Goal: Information Seeking & Learning: Check status

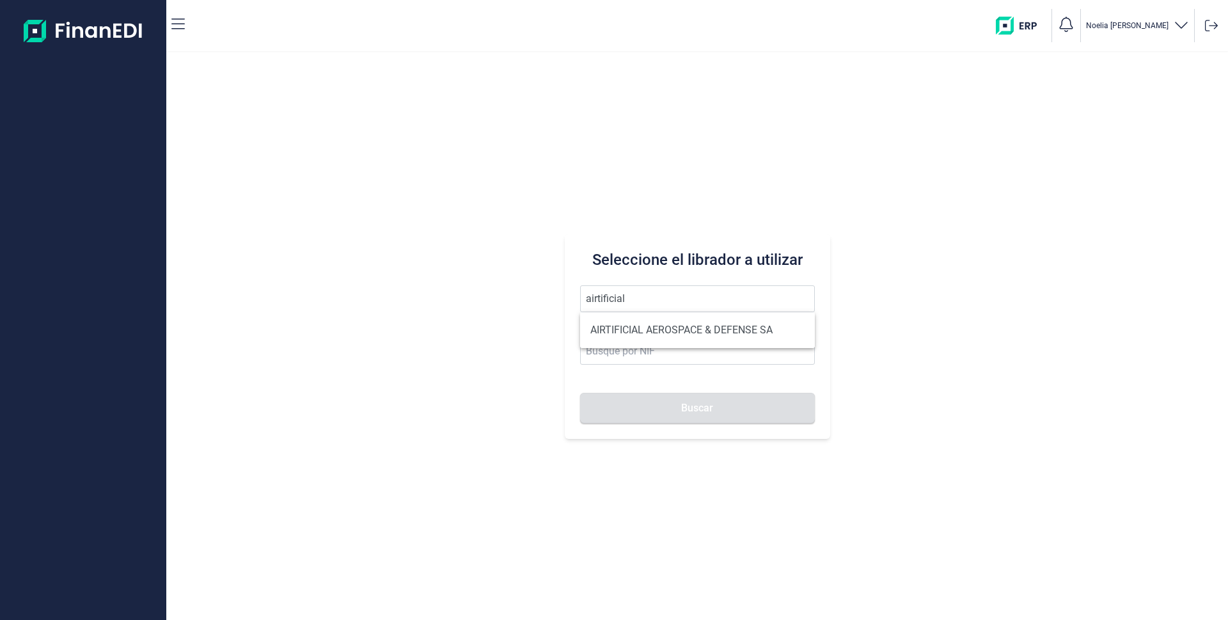
drag, startPoint x: 631, startPoint y: 327, endPoint x: 645, endPoint y: 346, distance: 23.4
click at [631, 327] on li "AIRTIFICIAL AEROSPACE & DEFENSE SA" at bounding box center [697, 330] width 235 height 26
type input "AIRTIFICIAL AEROSPACE & DEFENSE SA"
type input "A72309149"
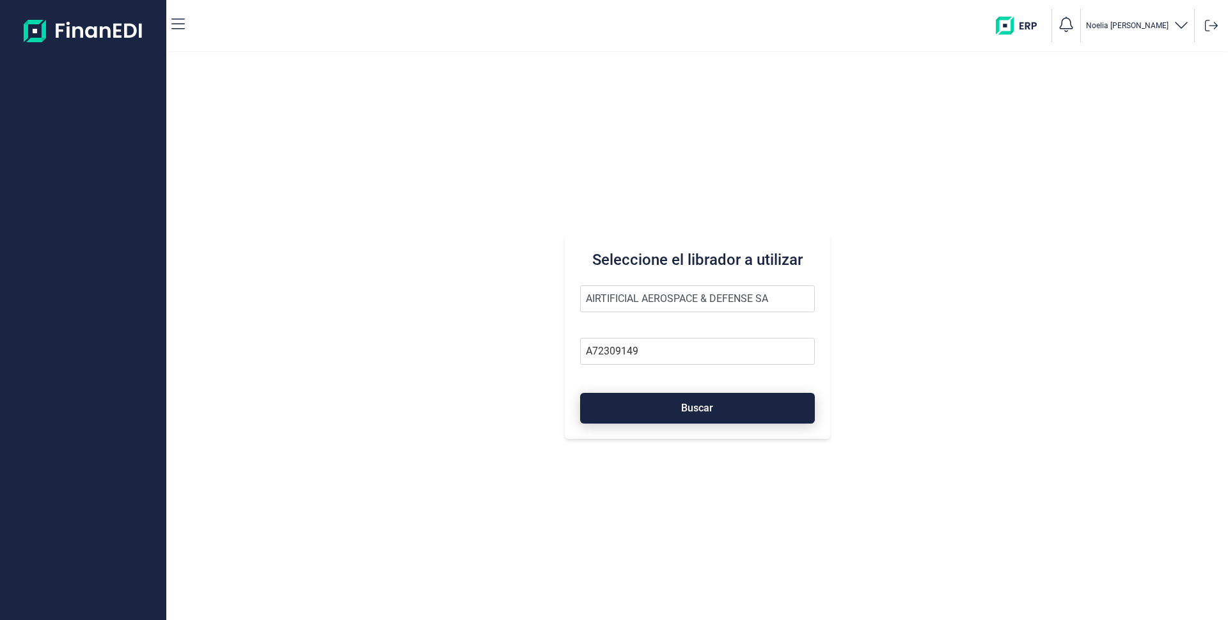
click at [688, 404] on span "Buscar" at bounding box center [697, 408] width 32 height 10
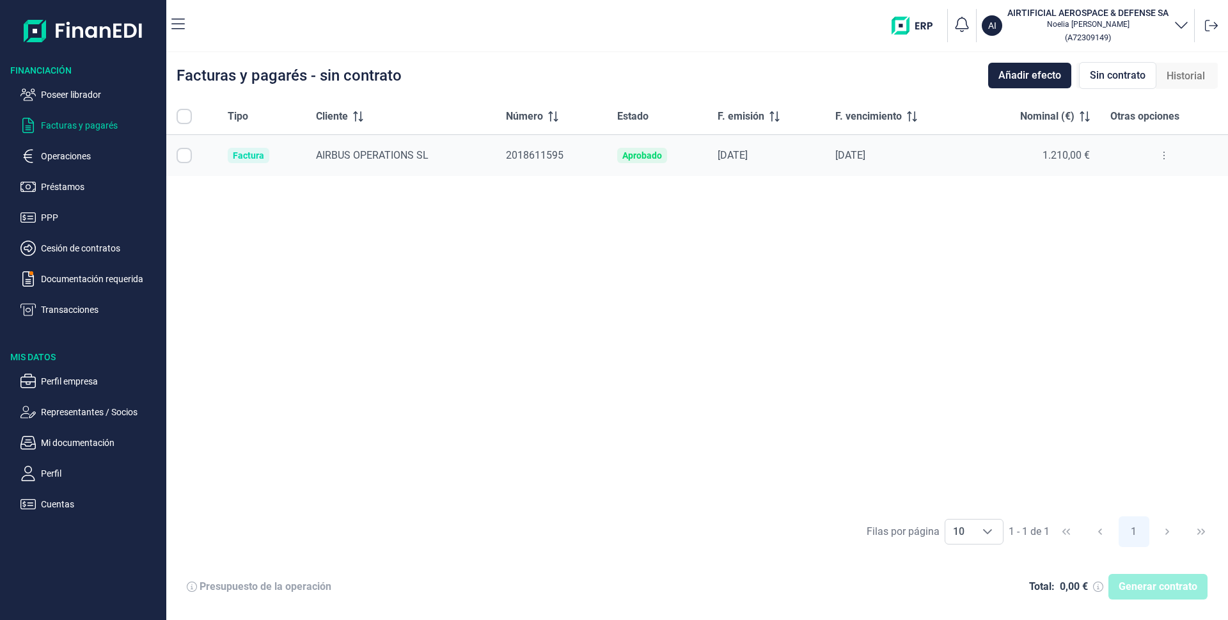
checkbox input "true"
click at [61, 153] on p "Operaciones" at bounding box center [101, 155] width 120 height 15
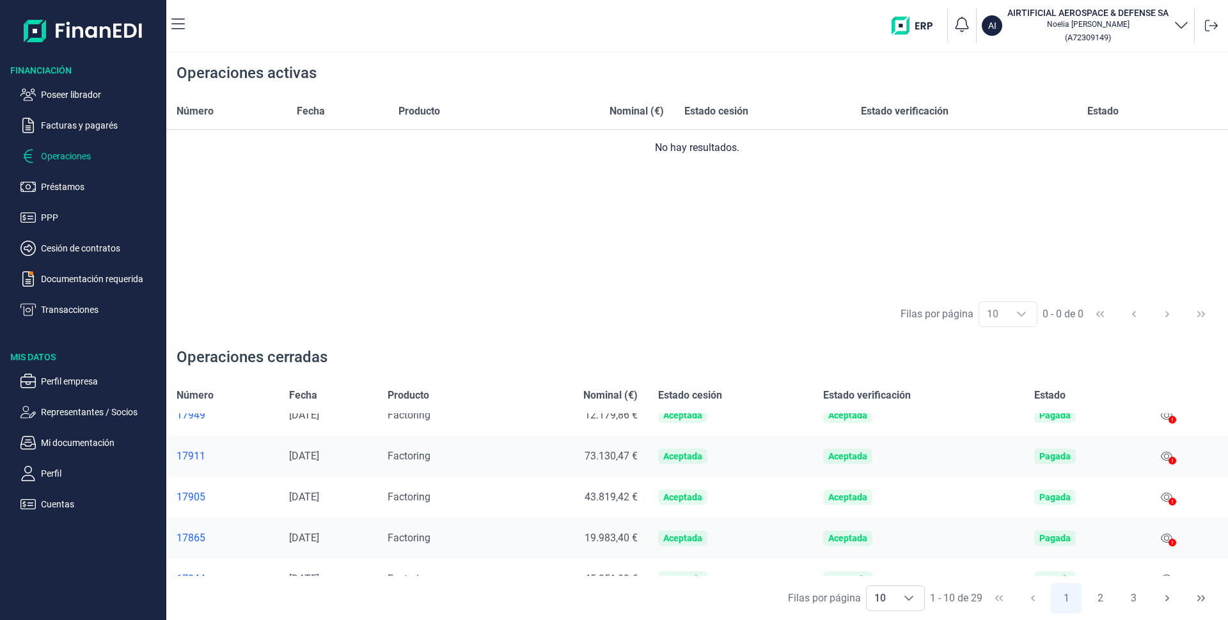
scroll to position [120, 0]
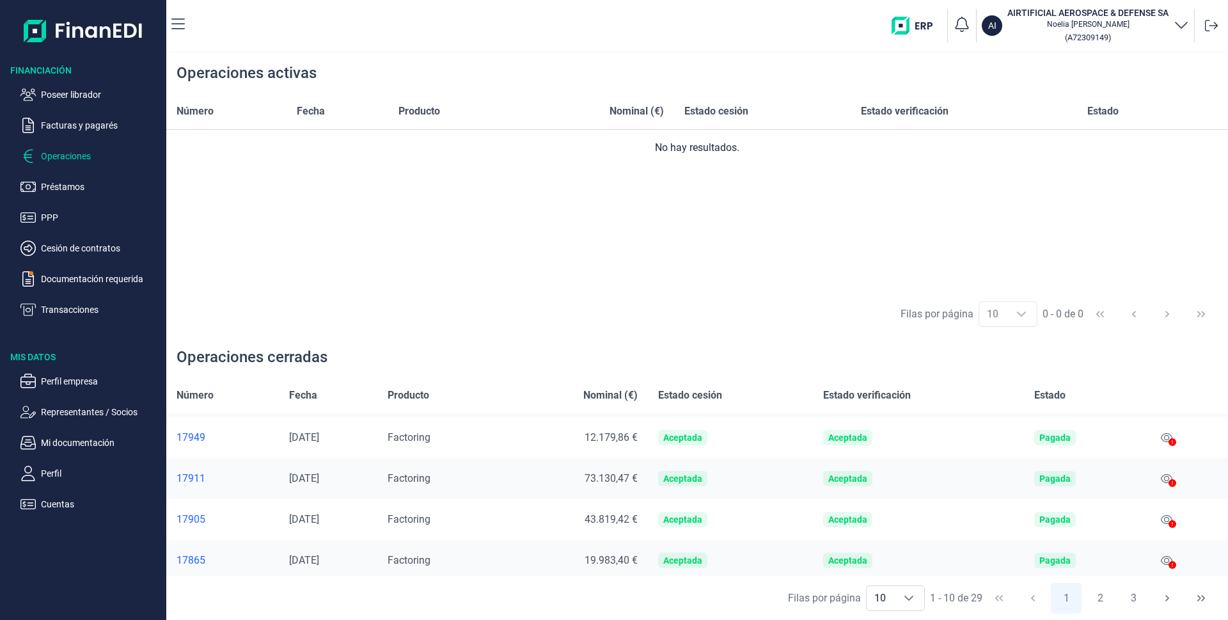
click at [1169, 517] on div at bounding box center [1173, 524] width 8 height 15
click at [430, 477] on span "Factoring" at bounding box center [409, 478] width 43 height 12
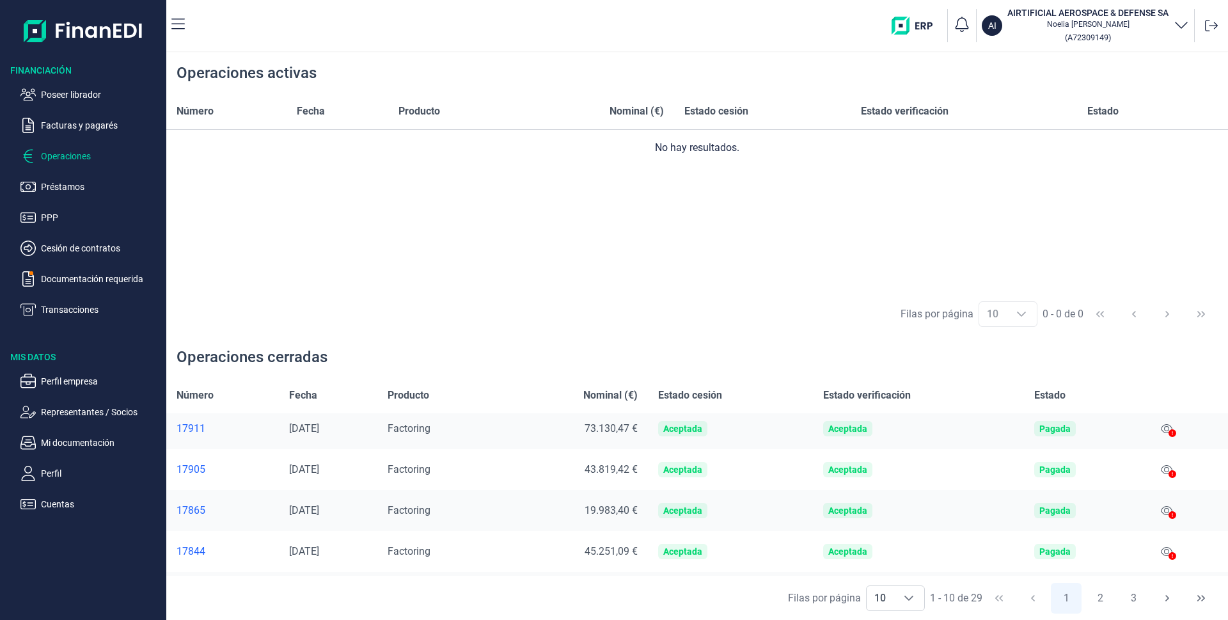
scroll to position [192, 0]
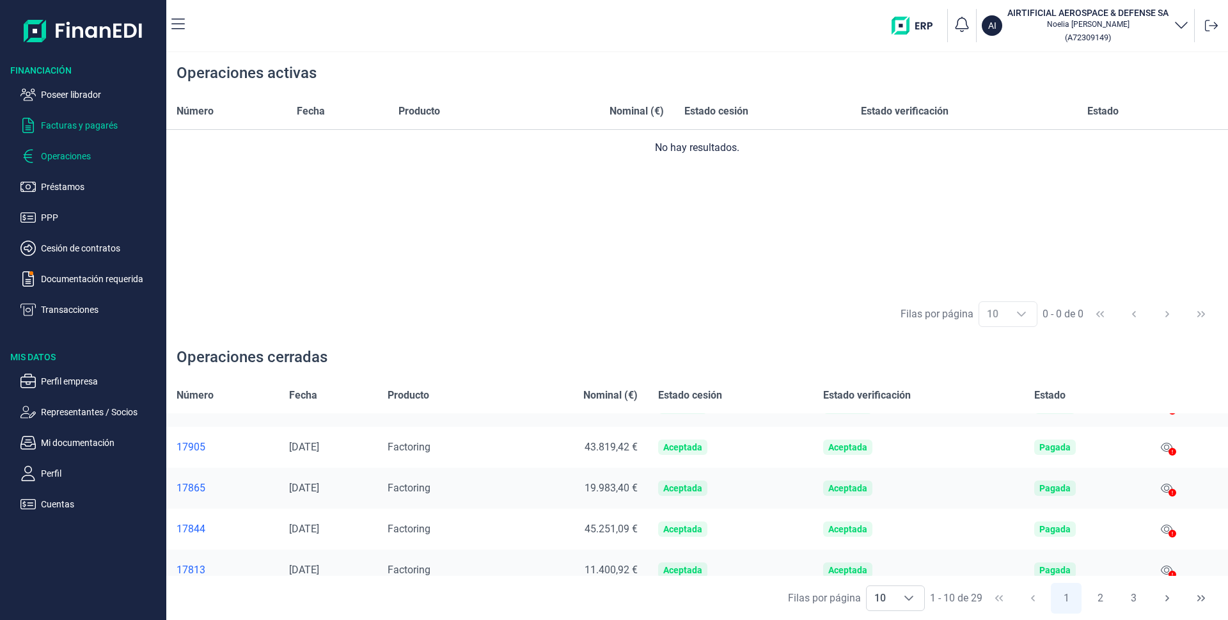
click at [89, 125] on p "Facturas y pagarés" at bounding box center [101, 125] width 120 height 15
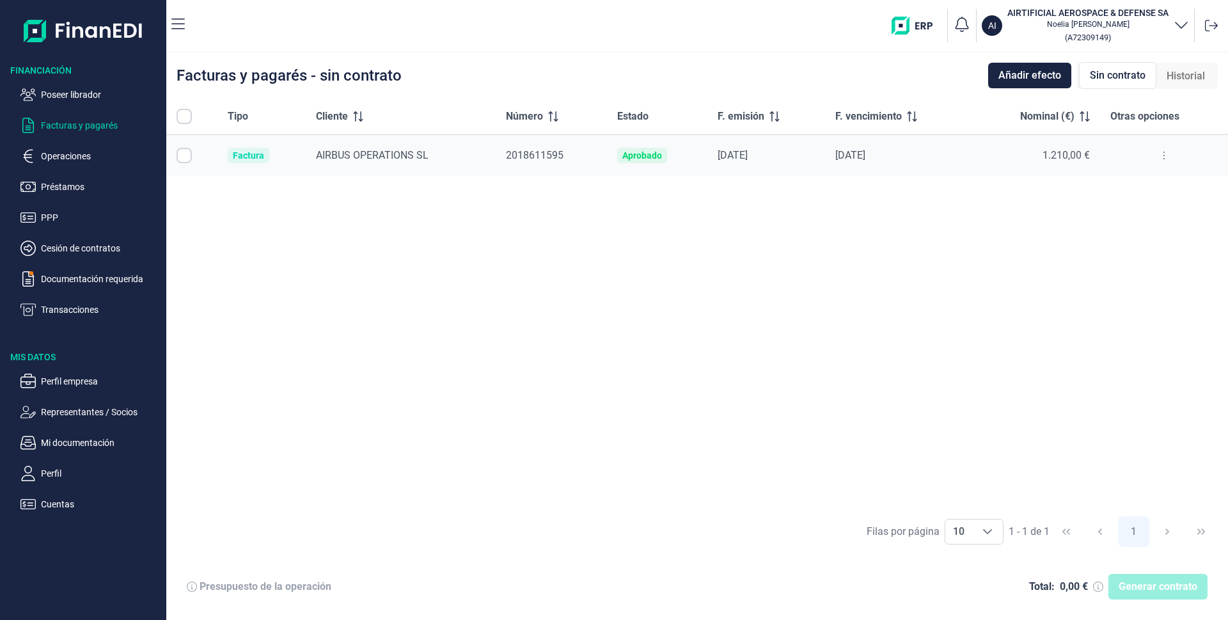
checkbox input "true"
click at [65, 160] on p "Operaciones" at bounding box center [101, 155] width 120 height 15
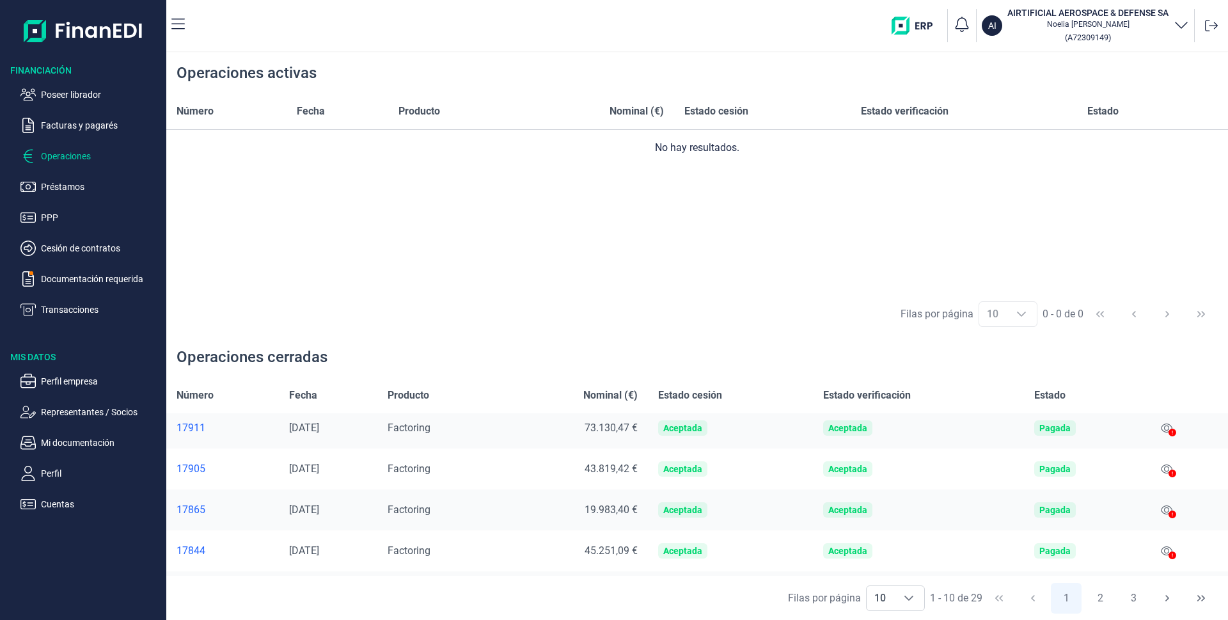
scroll to position [192, 0]
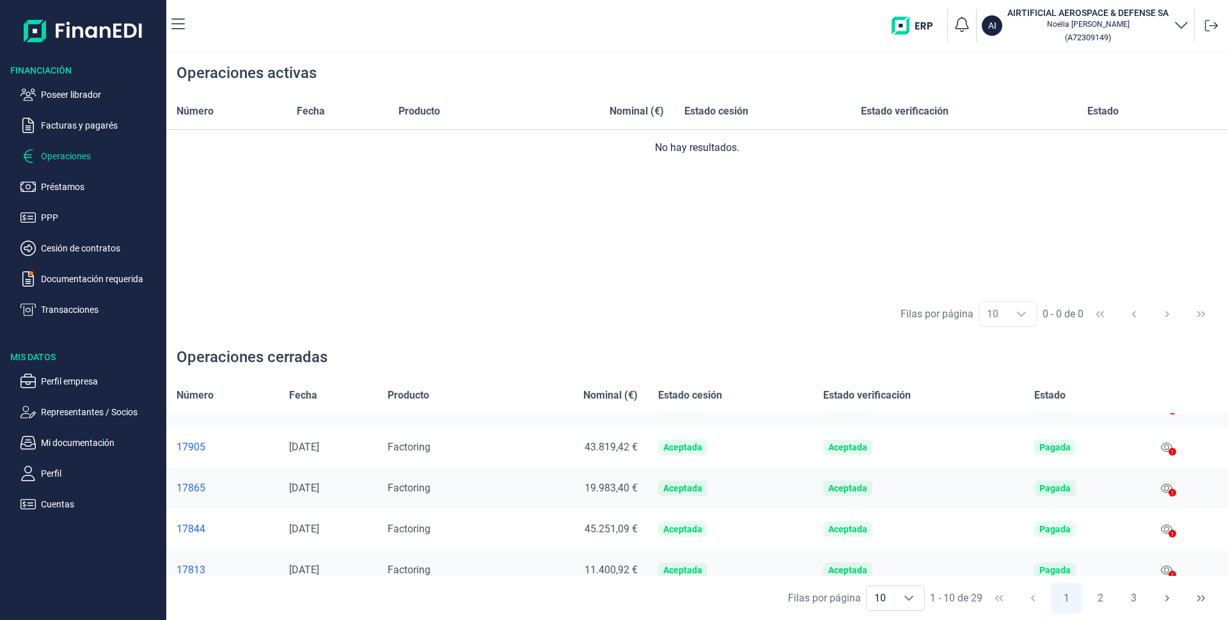
click at [184, 530] on div "17844" at bounding box center [223, 529] width 92 height 13
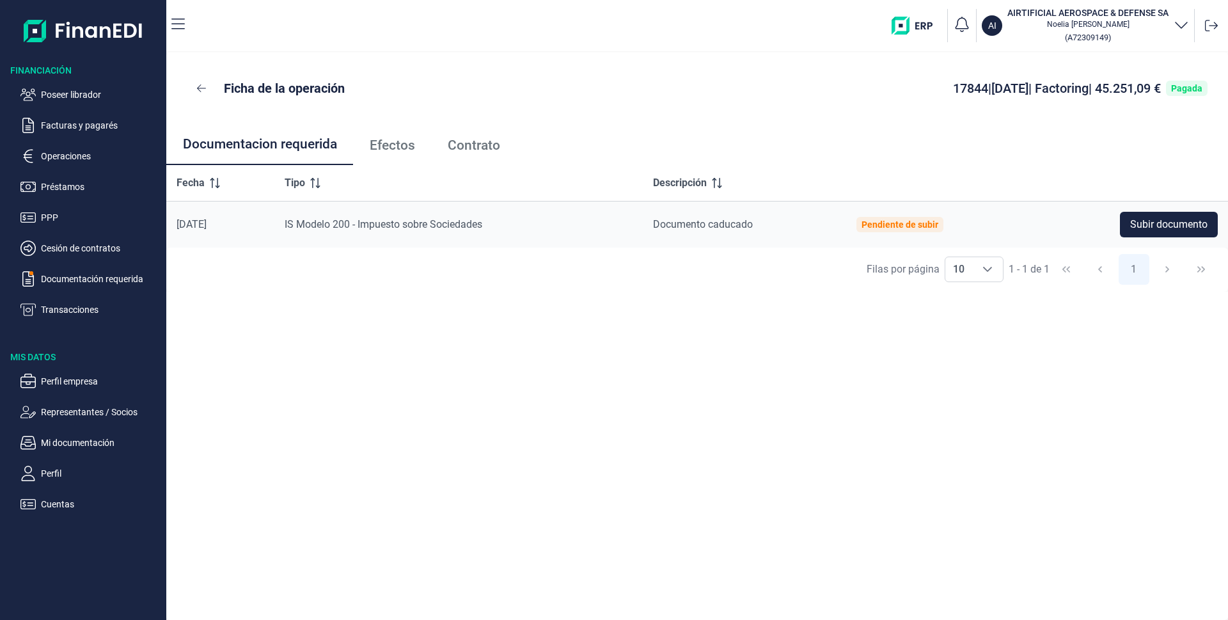
click at [389, 148] on span "Efectos" at bounding box center [392, 145] width 45 height 13
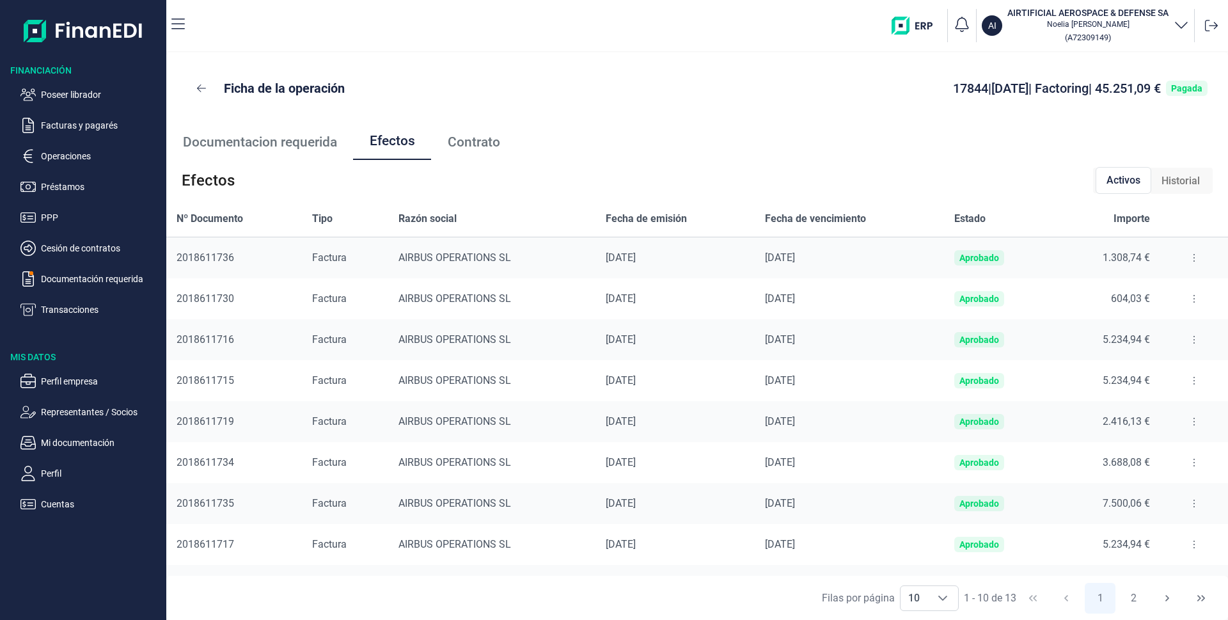
click at [471, 138] on span "Contrato" at bounding box center [474, 142] width 52 height 13
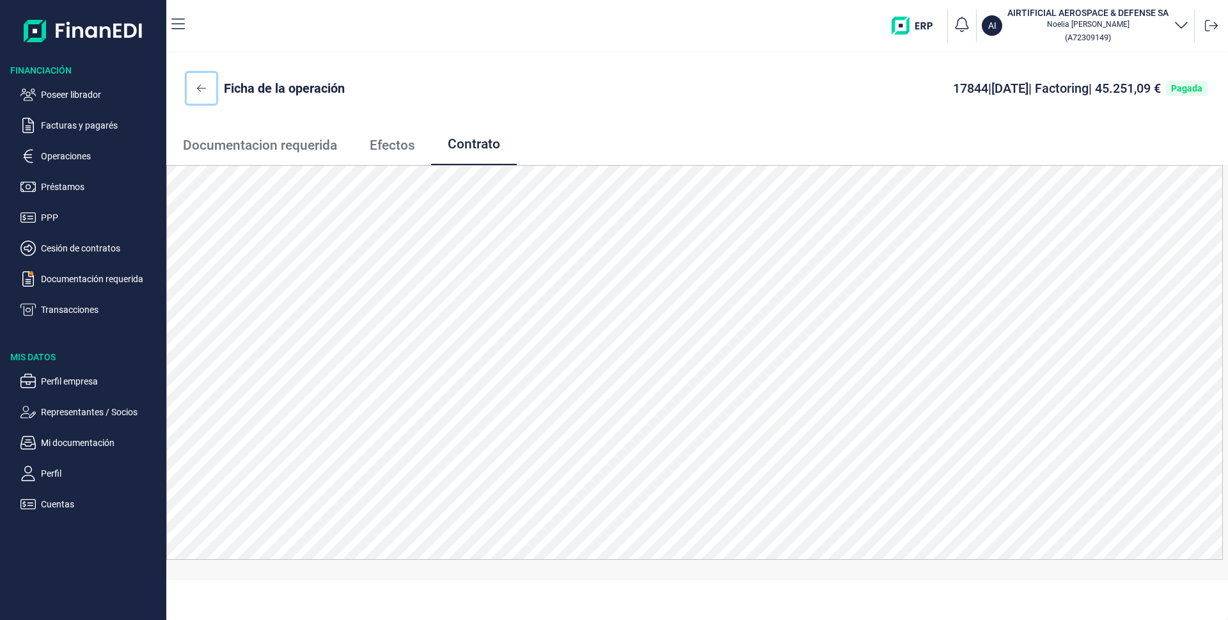
click at [203, 86] on icon at bounding box center [201, 88] width 9 height 10
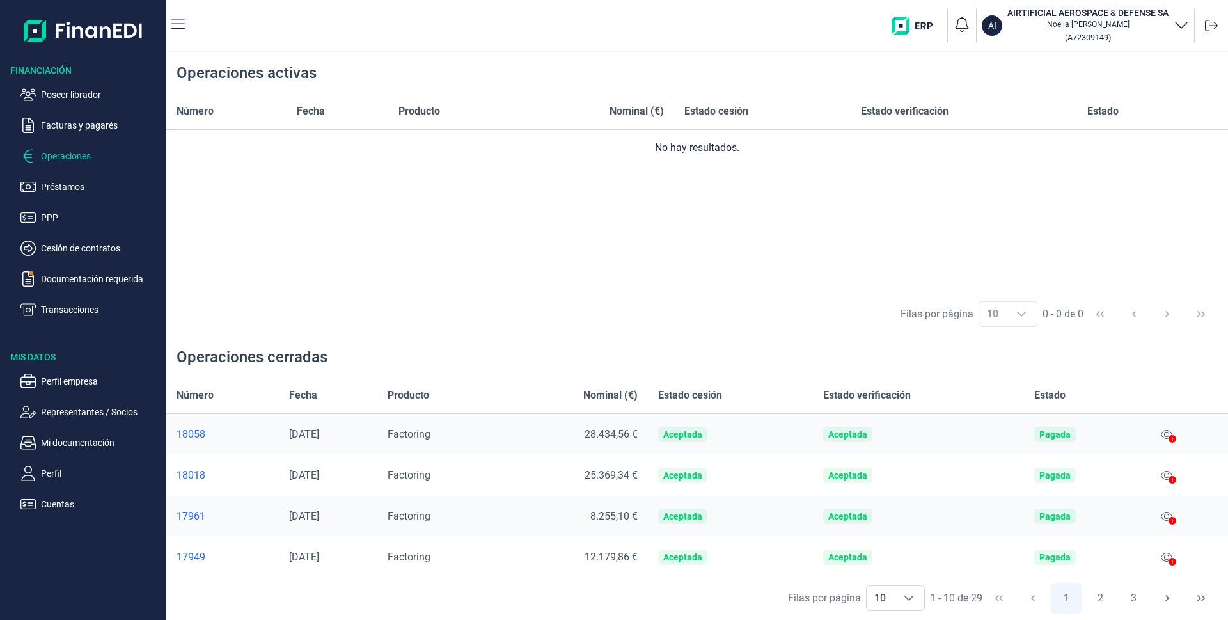
click at [56, 161] on p "Operaciones" at bounding box center [101, 155] width 120 height 15
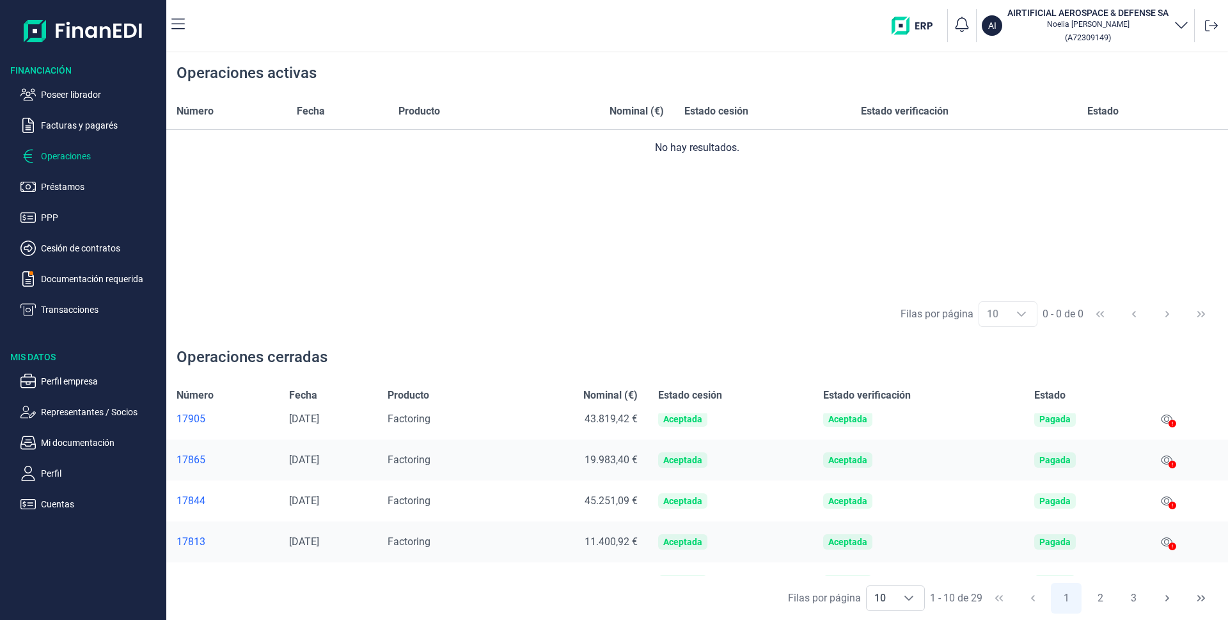
scroll to position [247, 0]
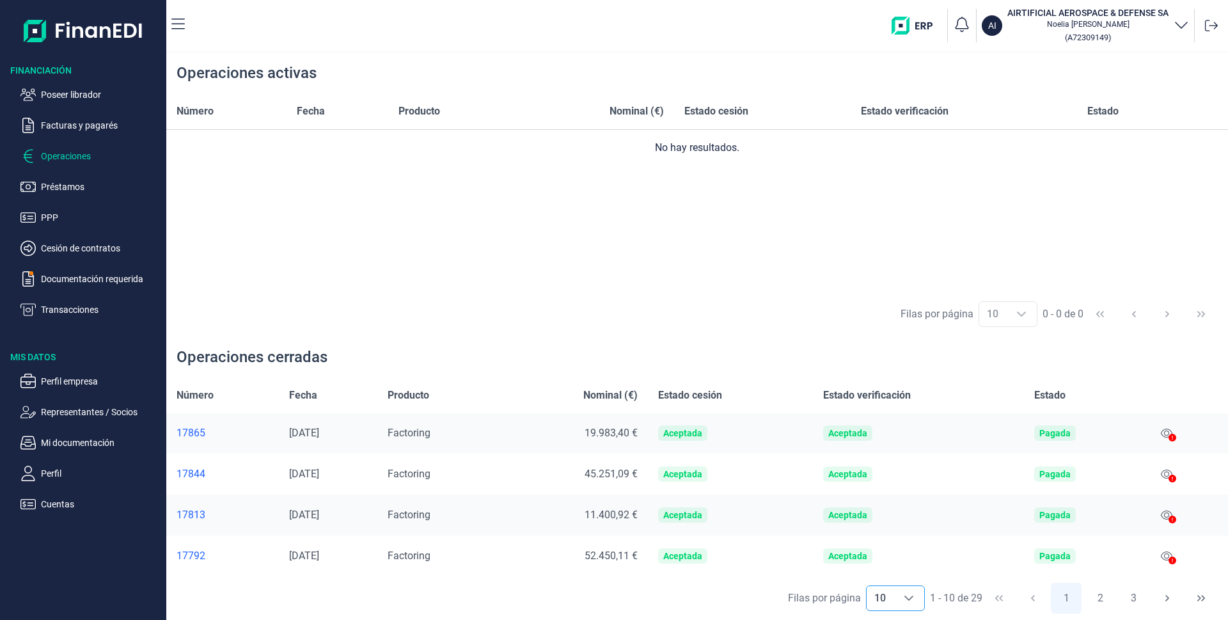
click at [909, 596] on icon "Choose" at bounding box center [909, 598] width 10 height 10
click at [883, 568] on span "20" at bounding box center [879, 570] width 12 height 12
type input "20"
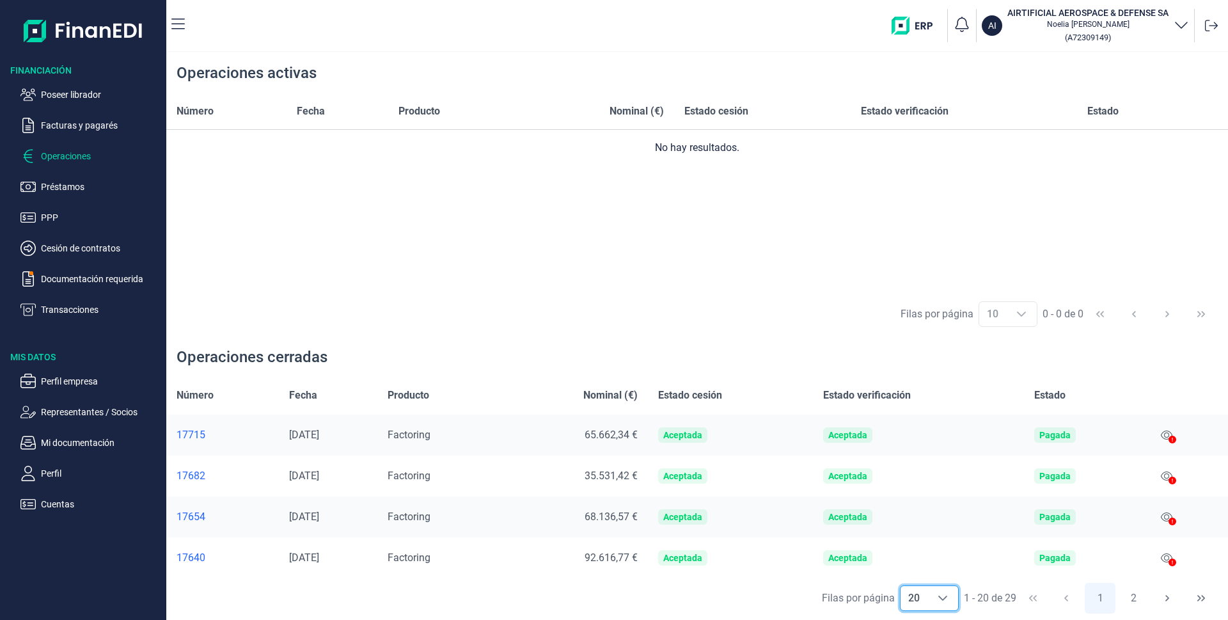
scroll to position [512, 0]
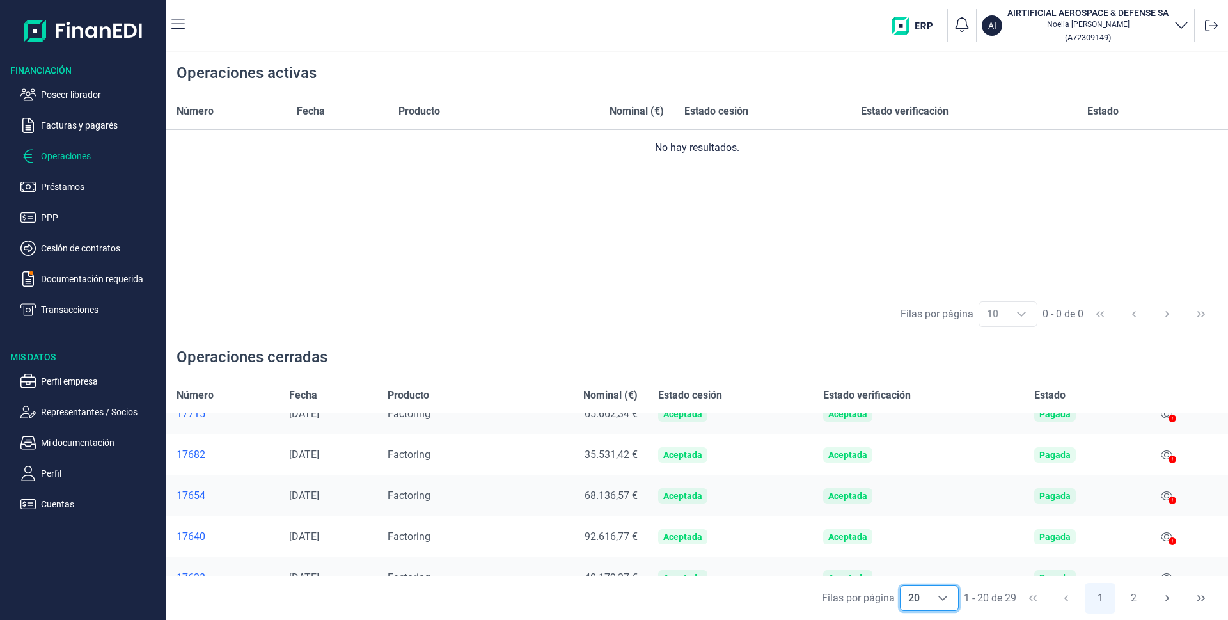
click at [181, 497] on div "17654" at bounding box center [223, 495] width 92 height 13
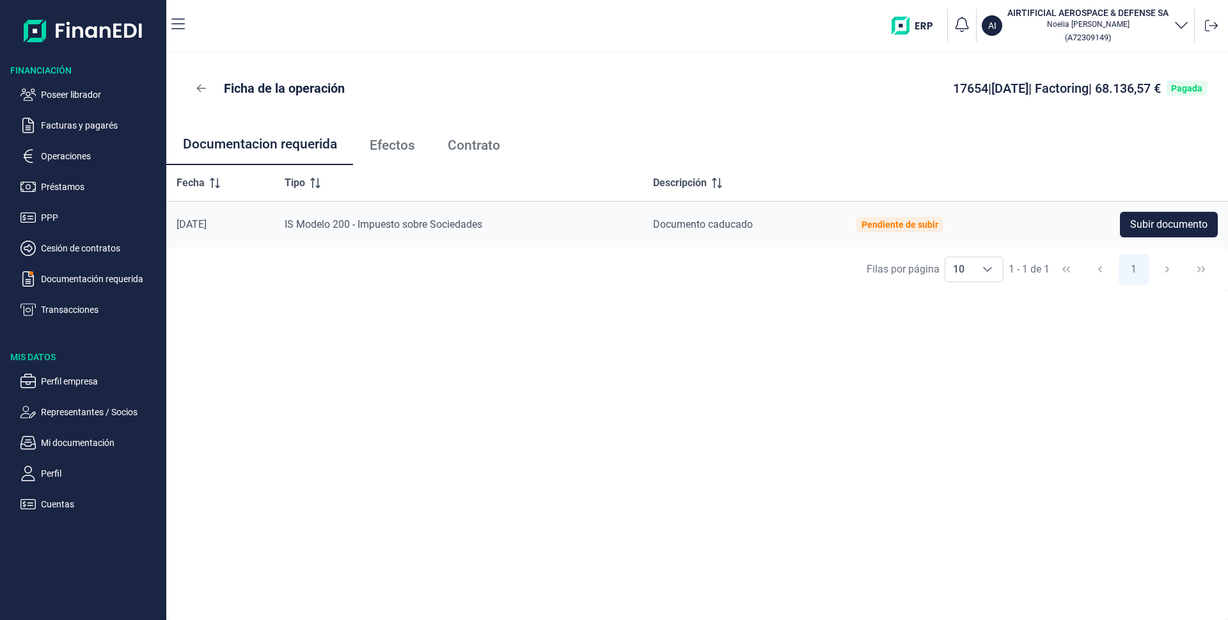
click at [397, 147] on span "Efectos" at bounding box center [392, 145] width 45 height 13
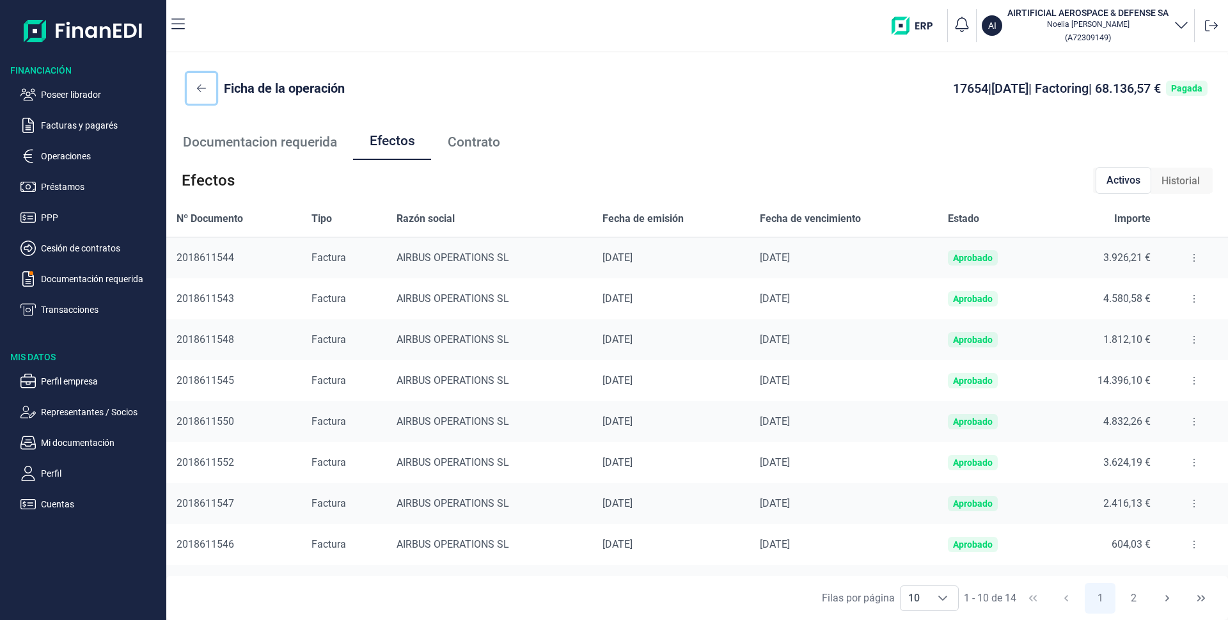
click at [203, 89] on icon at bounding box center [201, 88] width 9 height 10
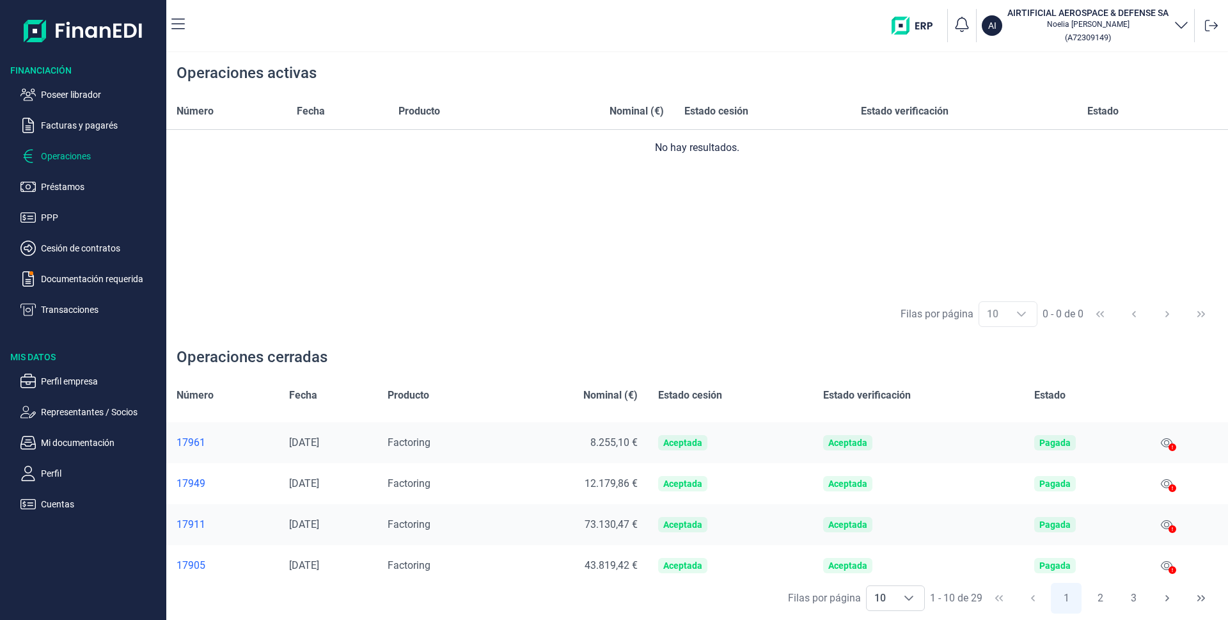
scroll to position [247, 0]
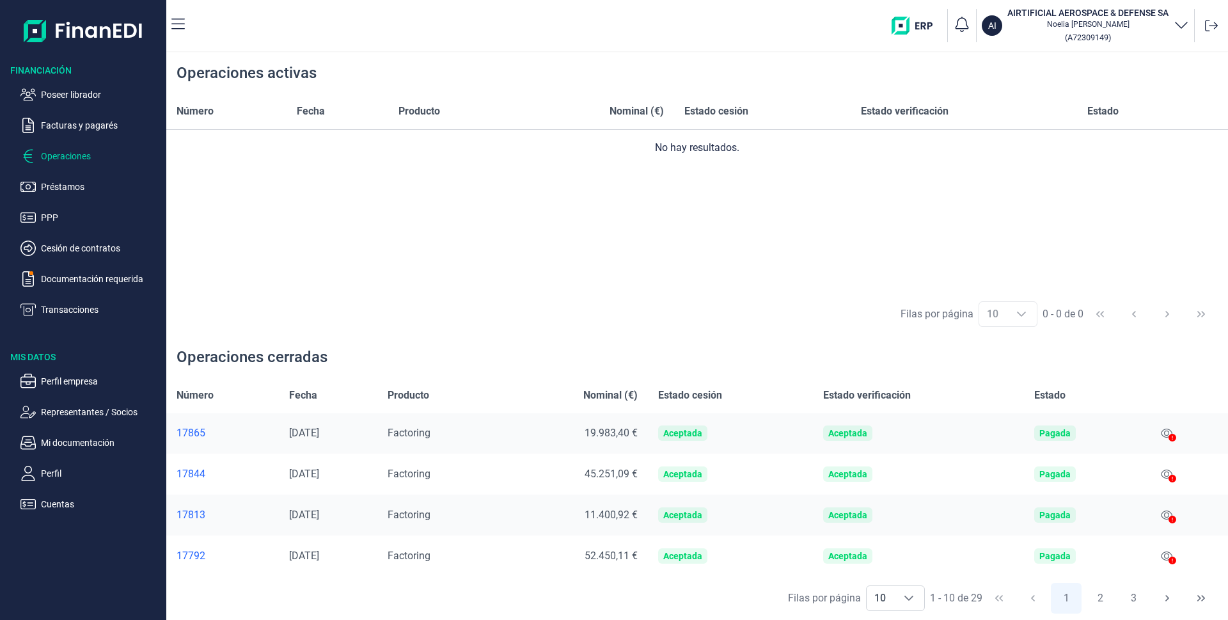
click at [190, 555] on div "17792" at bounding box center [223, 555] width 92 height 13
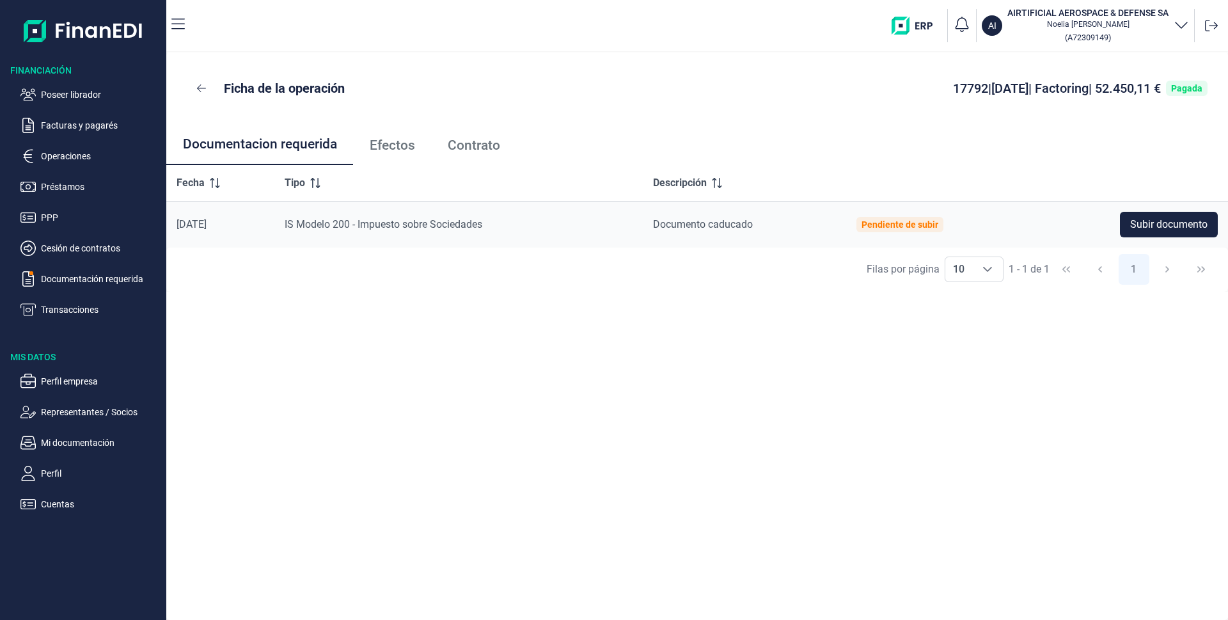
click at [404, 141] on span "Efectos" at bounding box center [392, 145] width 45 height 13
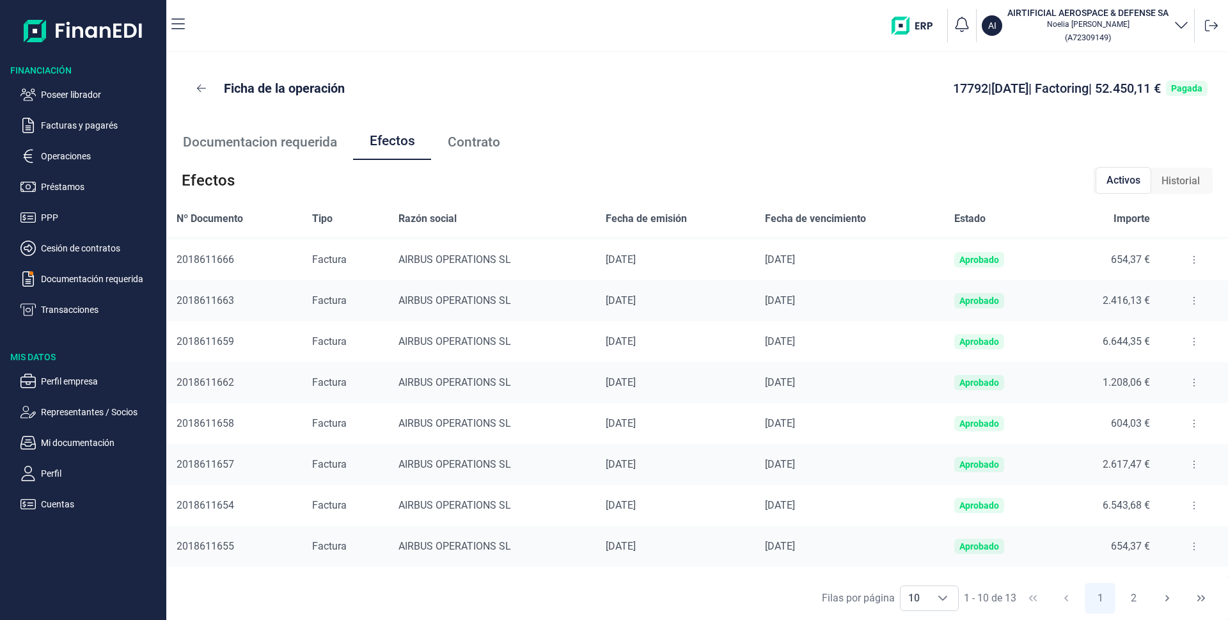
scroll to position [75, 0]
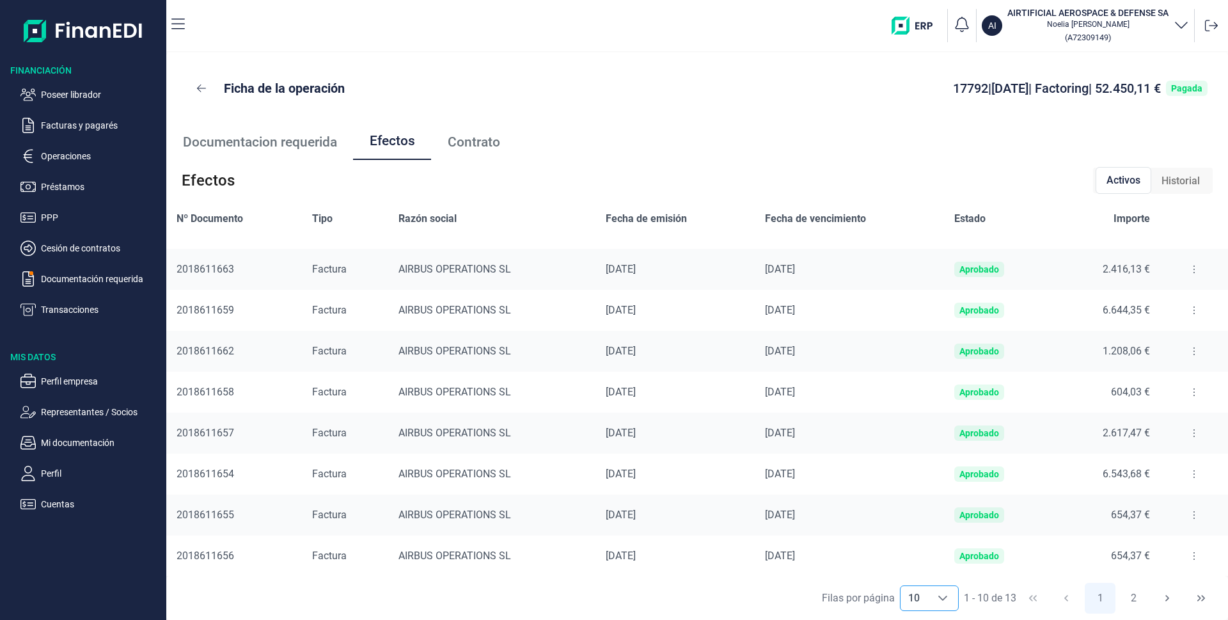
click at [938, 595] on icon "Choose" at bounding box center [943, 598] width 10 height 10
click at [914, 562] on li "20" at bounding box center [923, 564] width 59 height 31
type input "20"
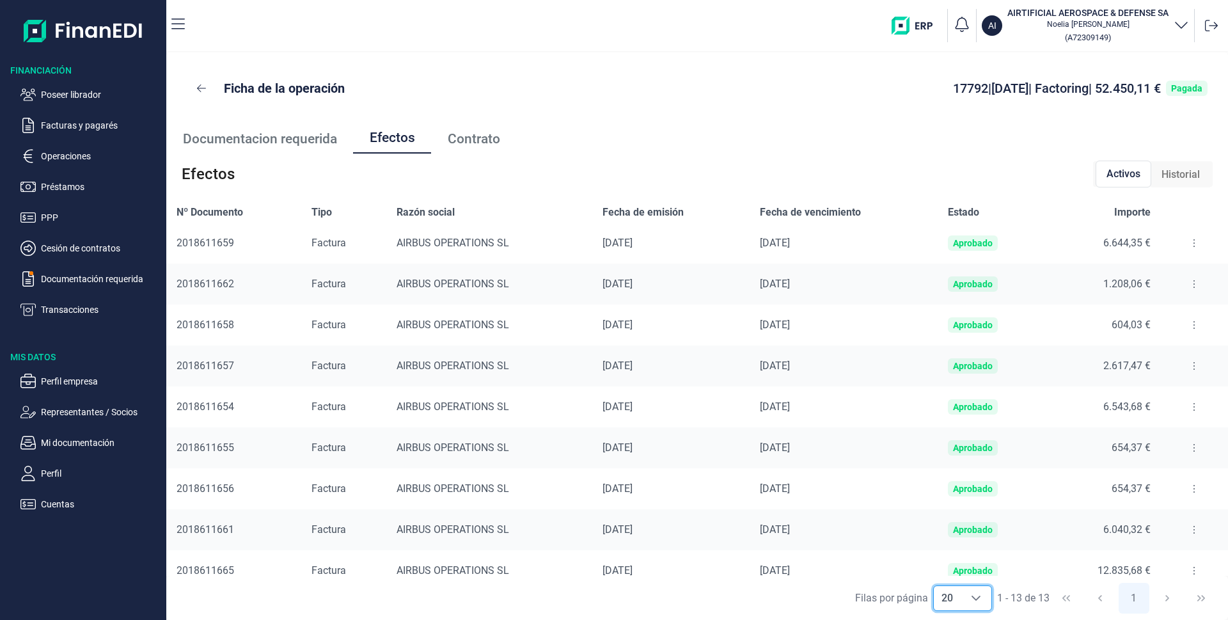
scroll to position [0, 0]
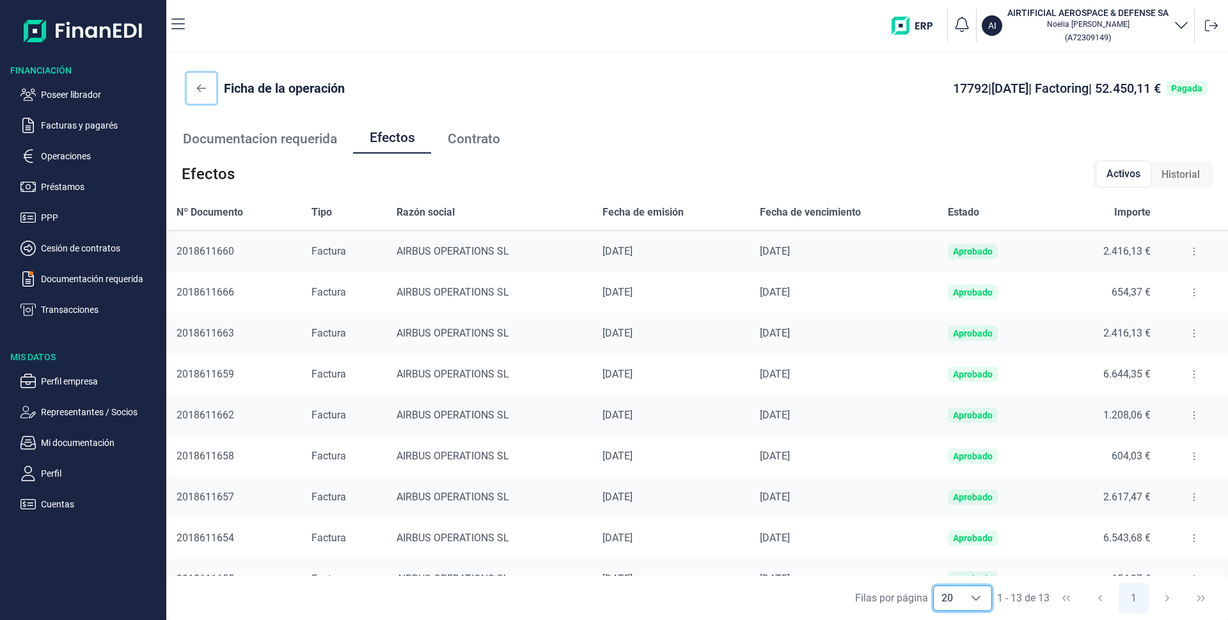
click at [196, 86] on button at bounding box center [201, 88] width 29 height 31
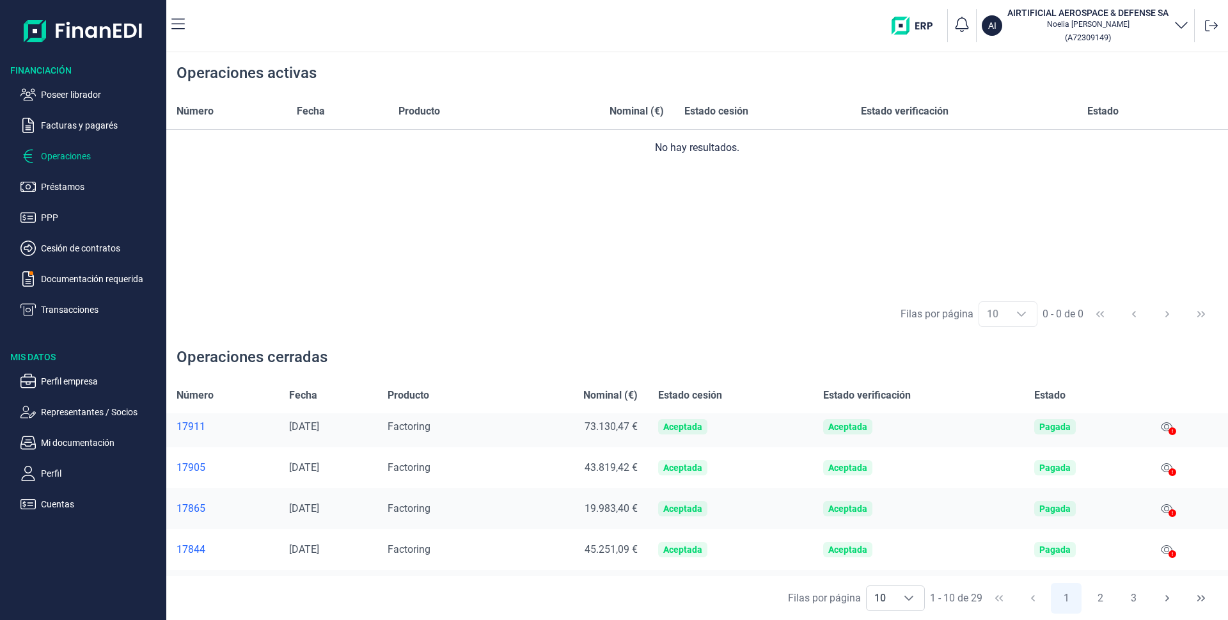
scroll to position [247, 0]
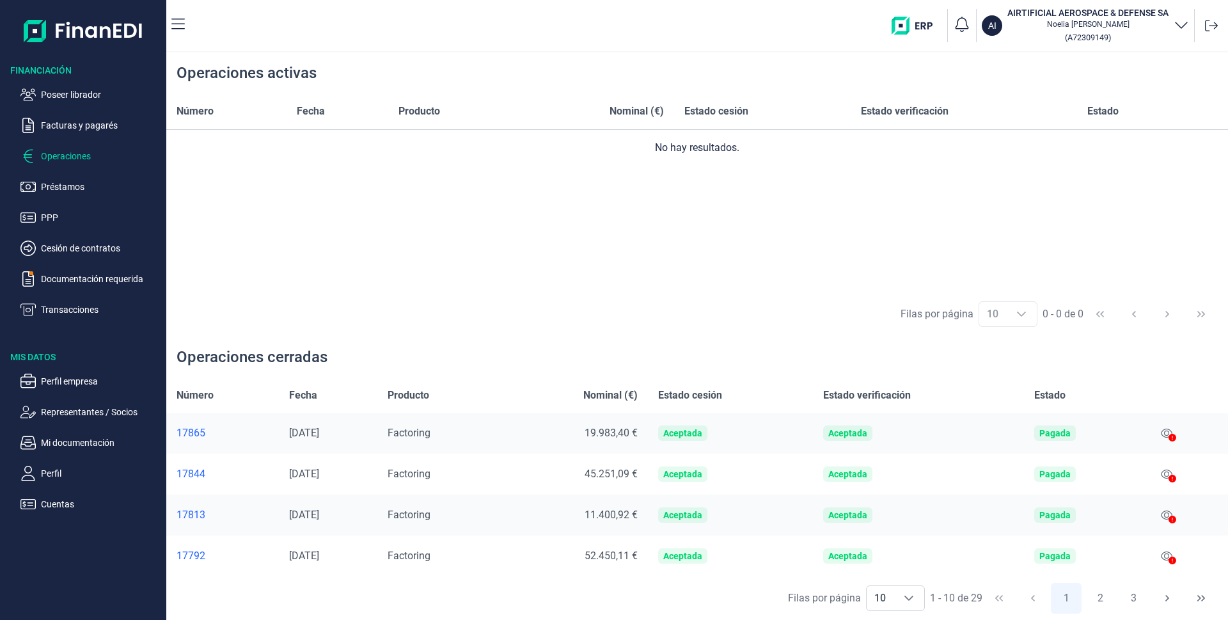
click at [193, 515] on div "17813" at bounding box center [223, 515] width 92 height 13
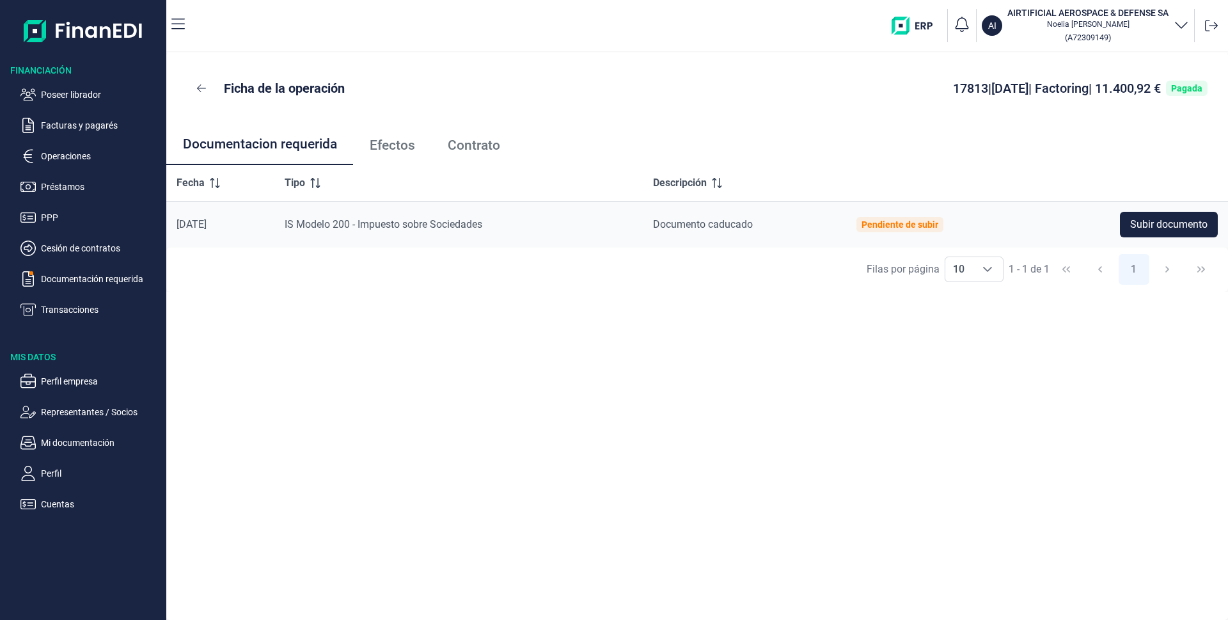
click at [403, 145] on span "Efectos" at bounding box center [392, 145] width 45 height 13
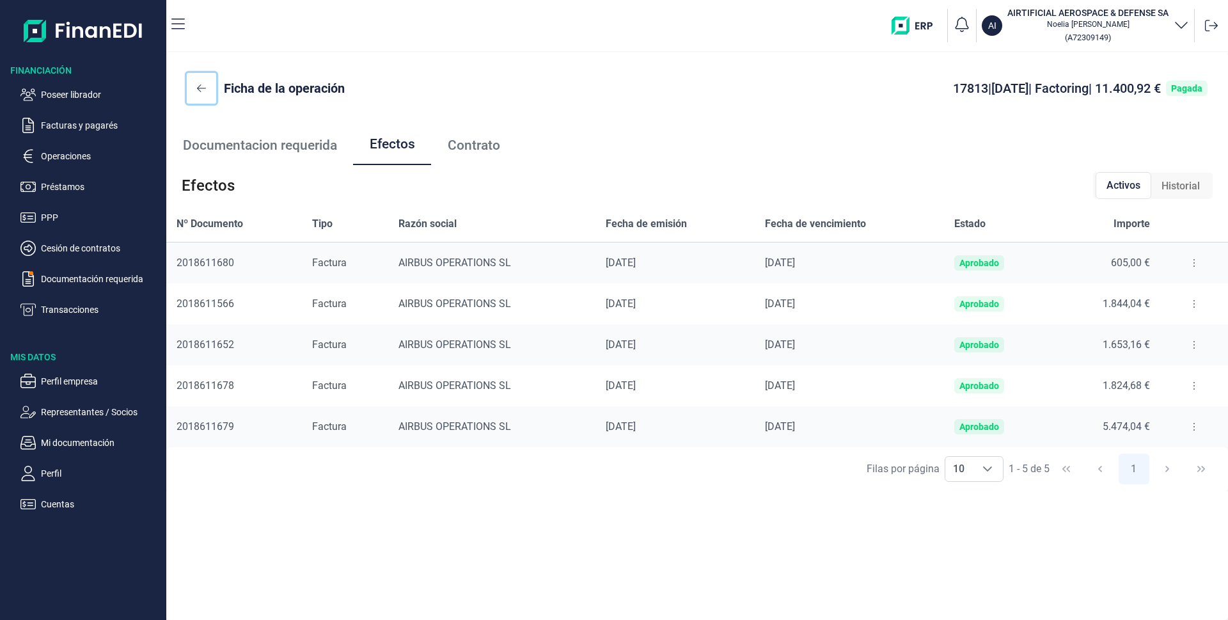
click at [199, 86] on icon at bounding box center [201, 88] width 9 height 10
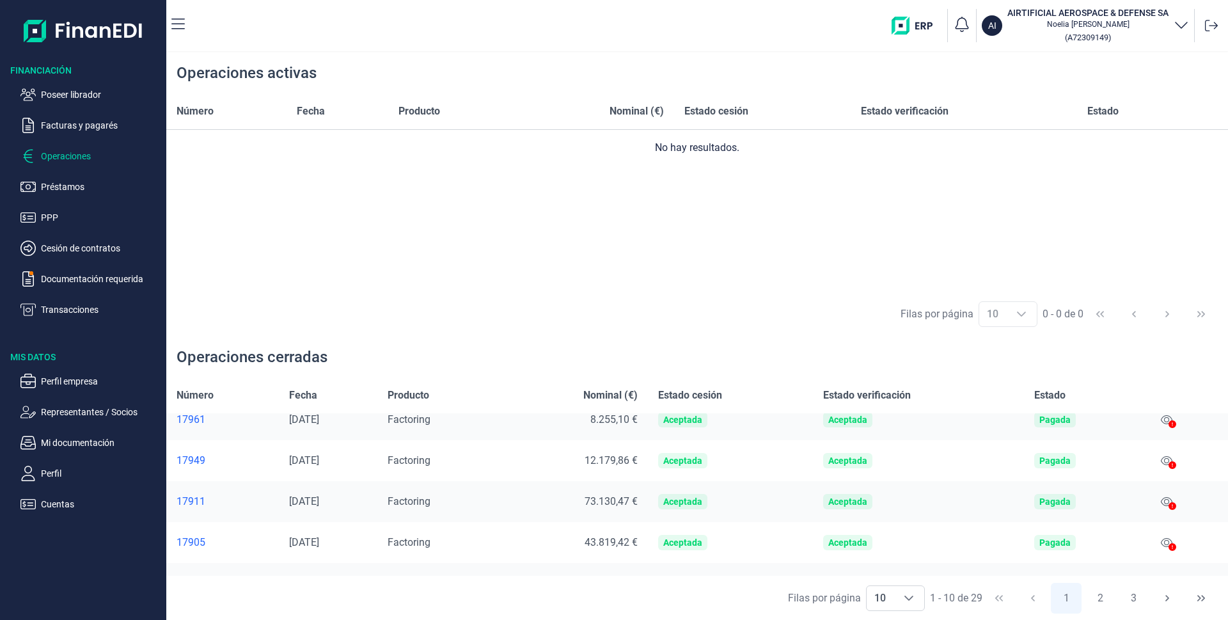
scroll to position [247, 0]
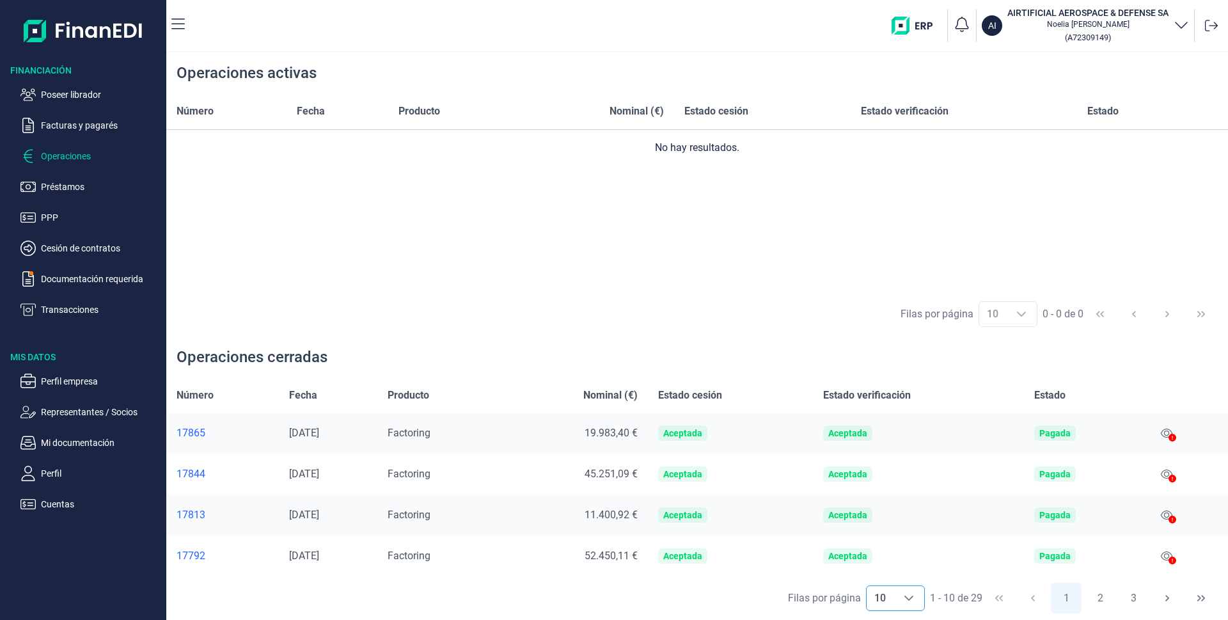
click at [910, 600] on icon "Choose" at bounding box center [909, 598] width 10 height 10
click at [184, 471] on div "17844" at bounding box center [223, 474] width 92 height 13
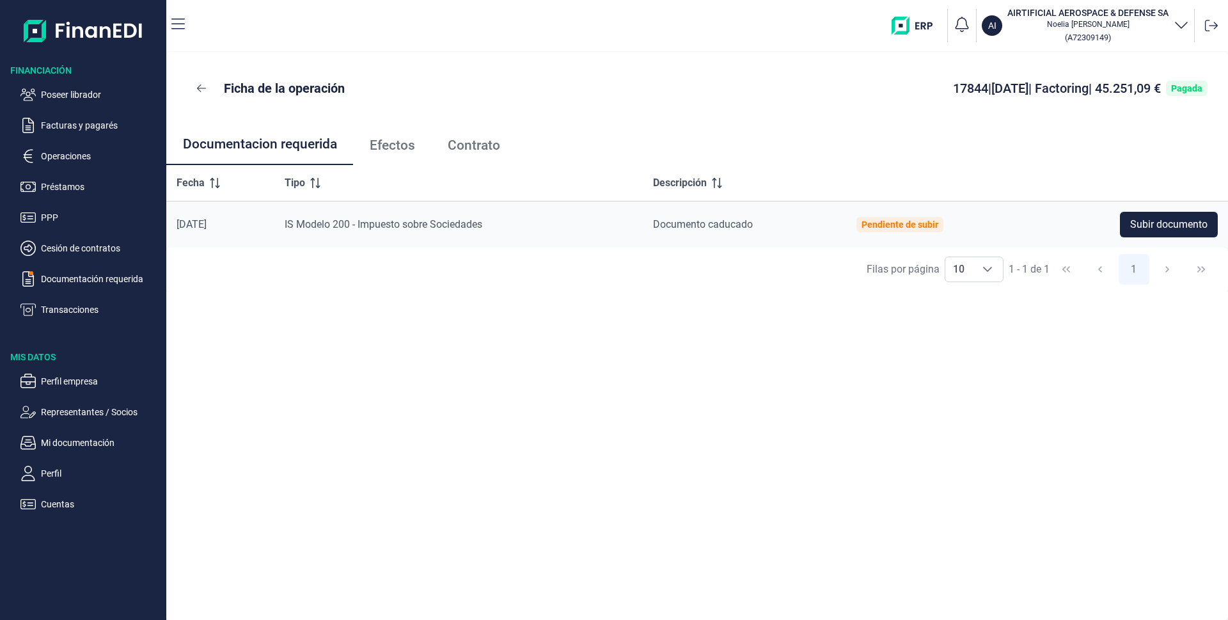
click at [409, 146] on span "Efectos" at bounding box center [392, 145] width 45 height 13
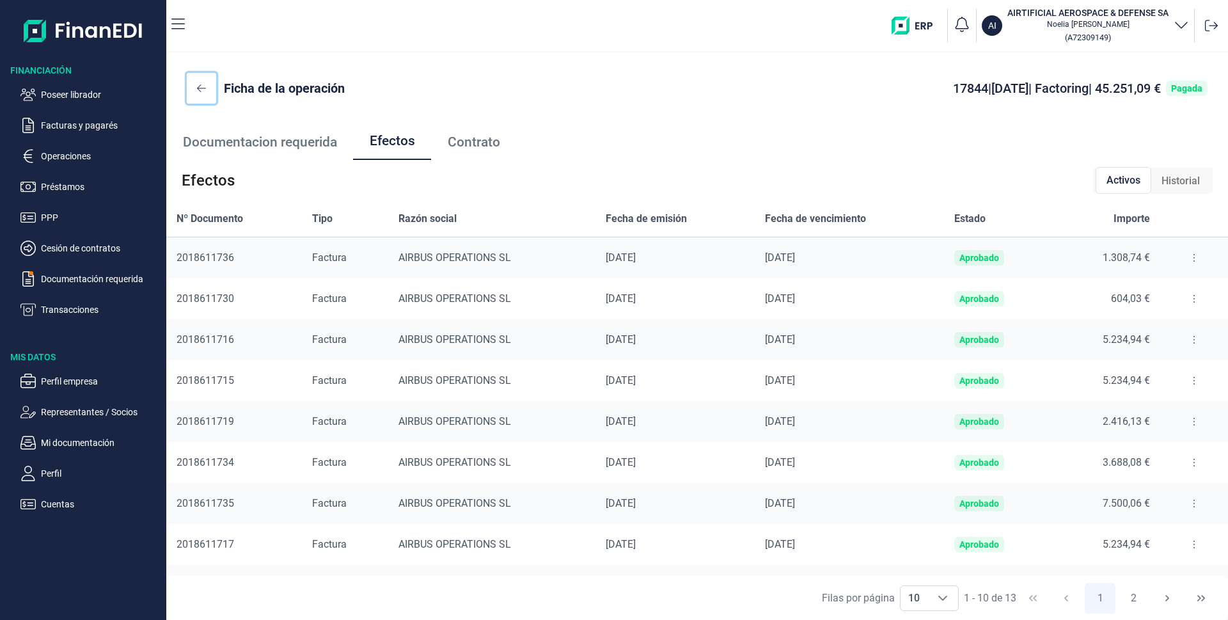
click at [198, 89] on icon at bounding box center [201, 88] width 9 height 8
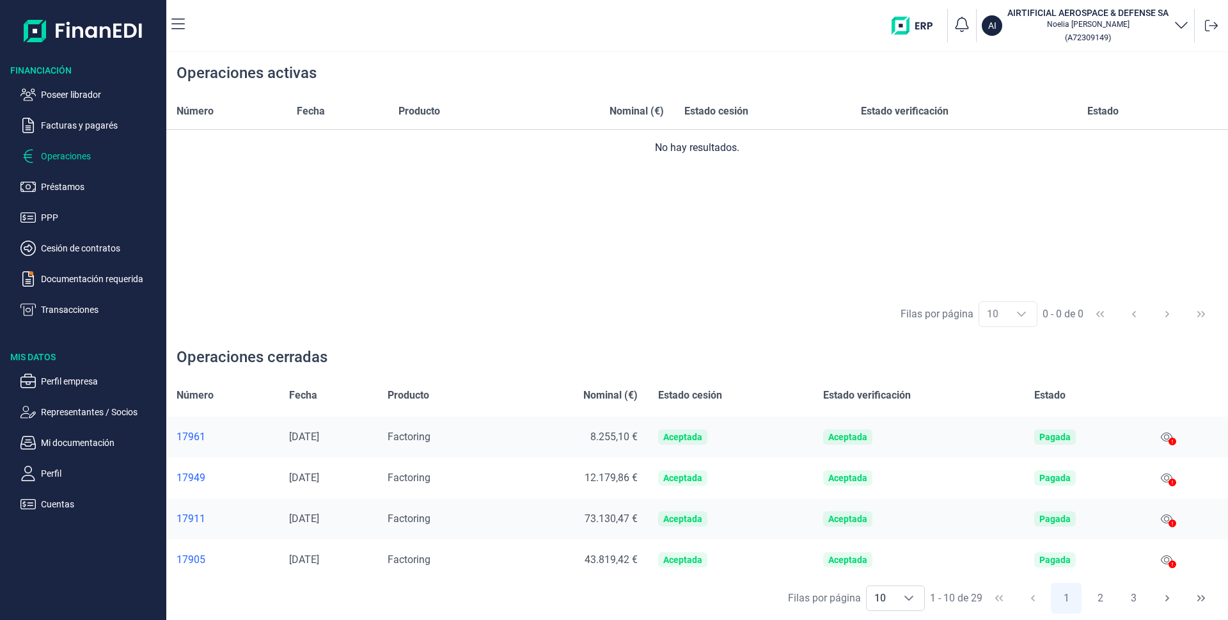
scroll to position [247, 0]
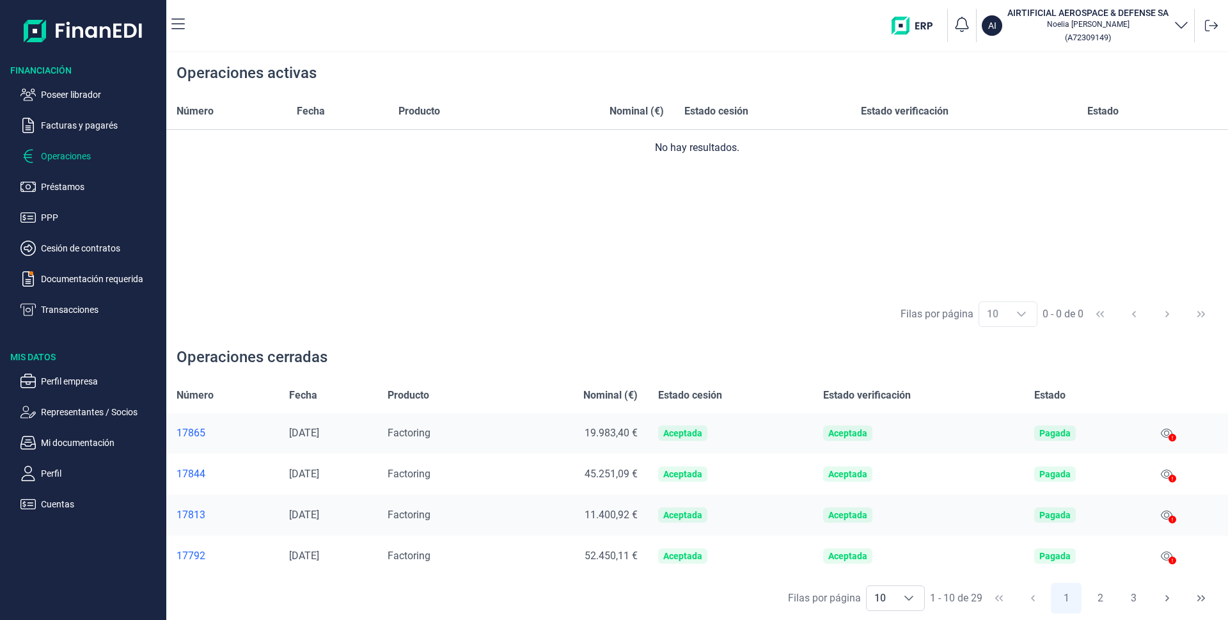
click at [187, 475] on div "17844" at bounding box center [223, 474] width 92 height 13
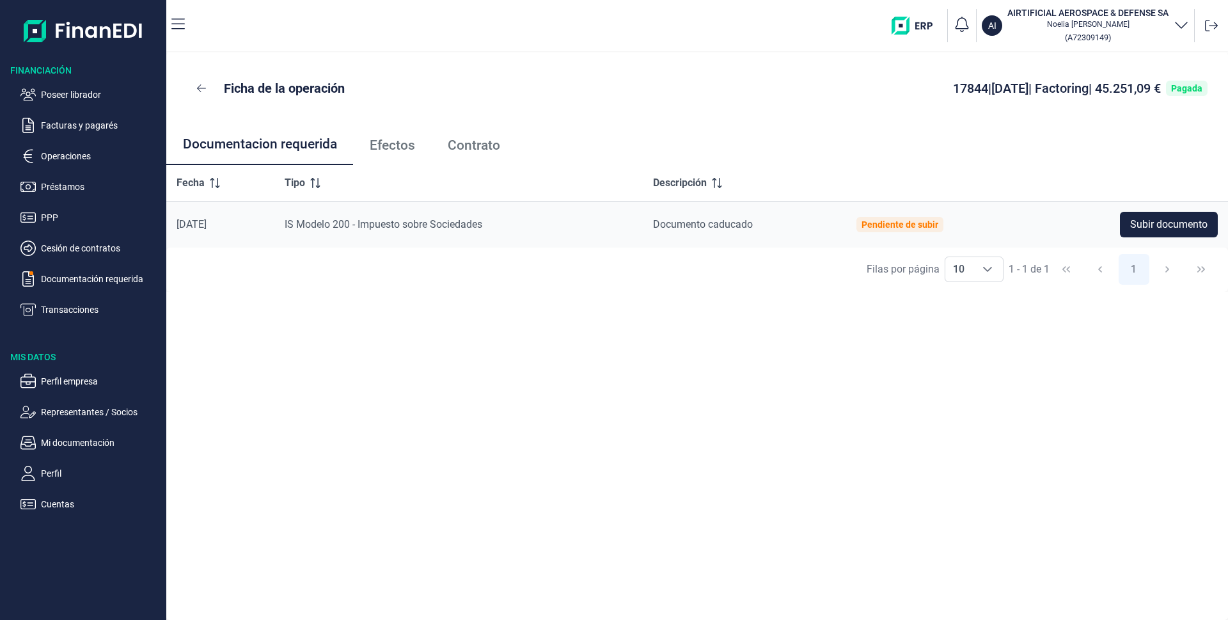
click at [400, 154] on link "Efectos" at bounding box center [392, 145] width 78 height 42
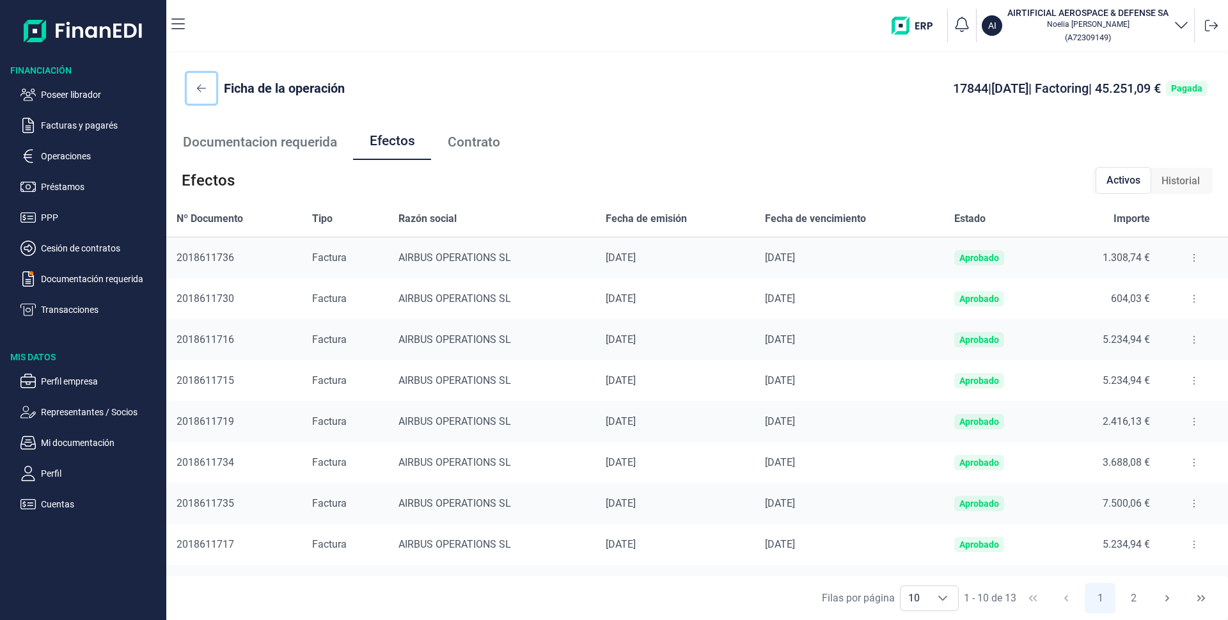
click at [202, 88] on icon at bounding box center [201, 88] width 9 height 8
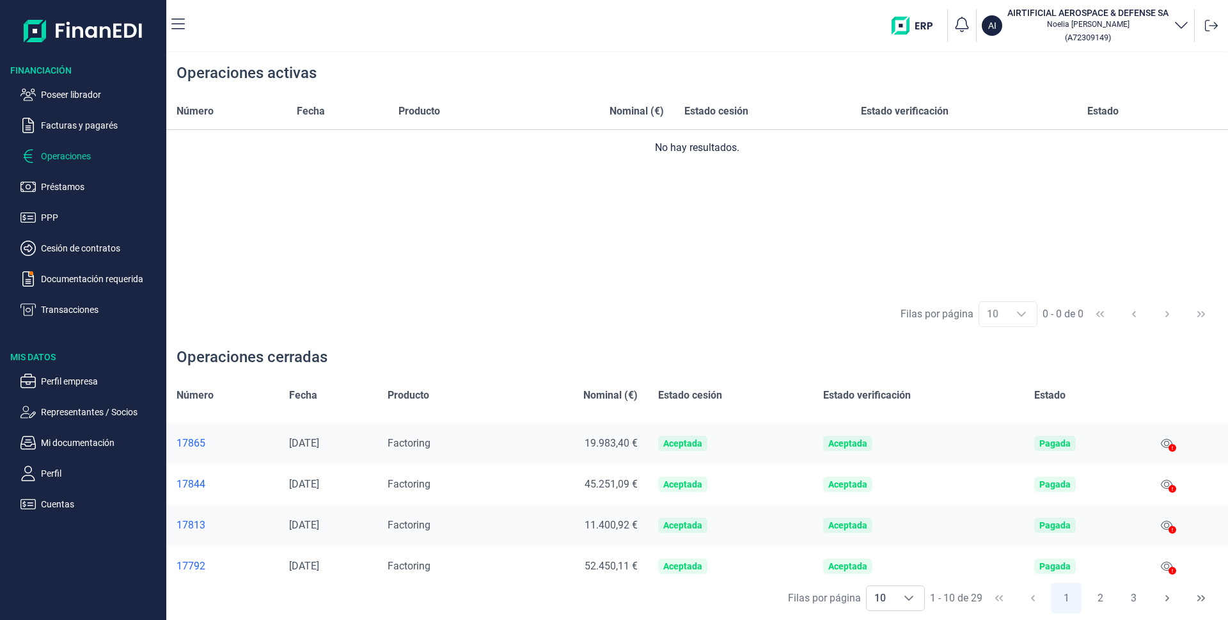
scroll to position [247, 0]
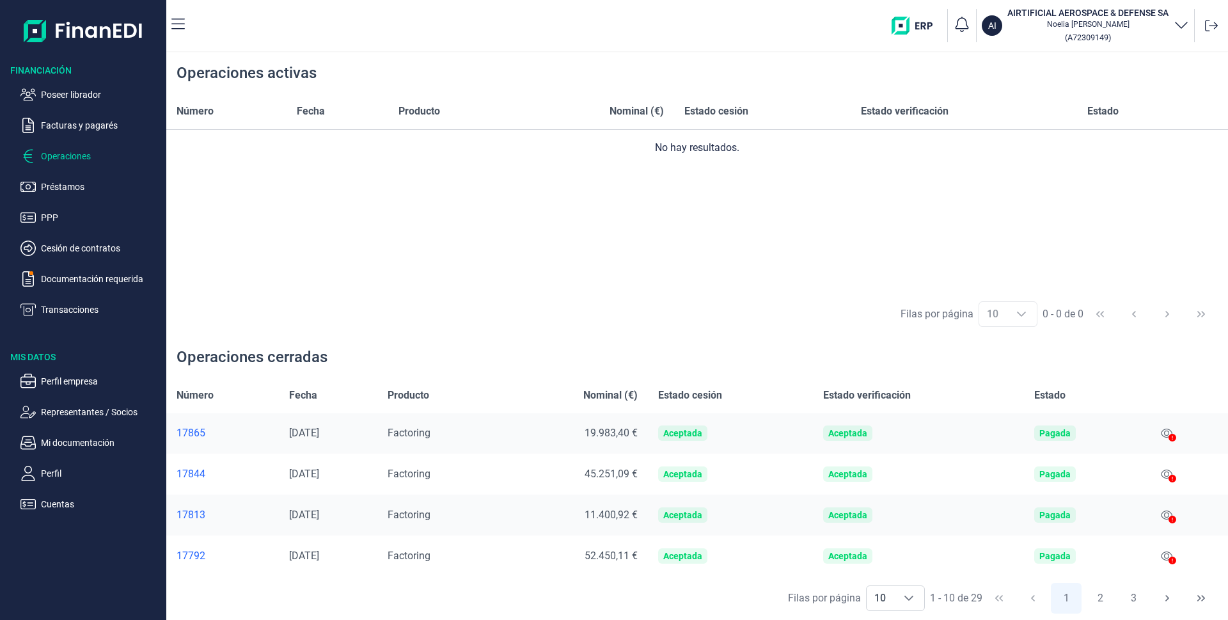
click at [193, 434] on div "17865" at bounding box center [223, 433] width 92 height 13
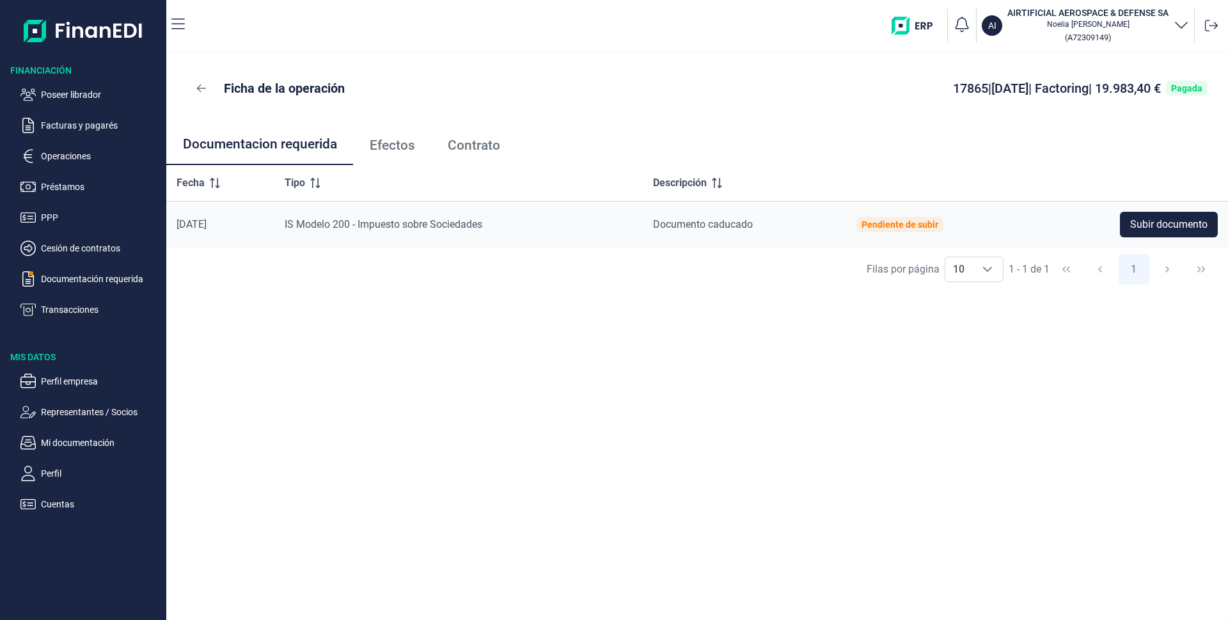
click at [406, 143] on span "Efectos" at bounding box center [392, 145] width 45 height 13
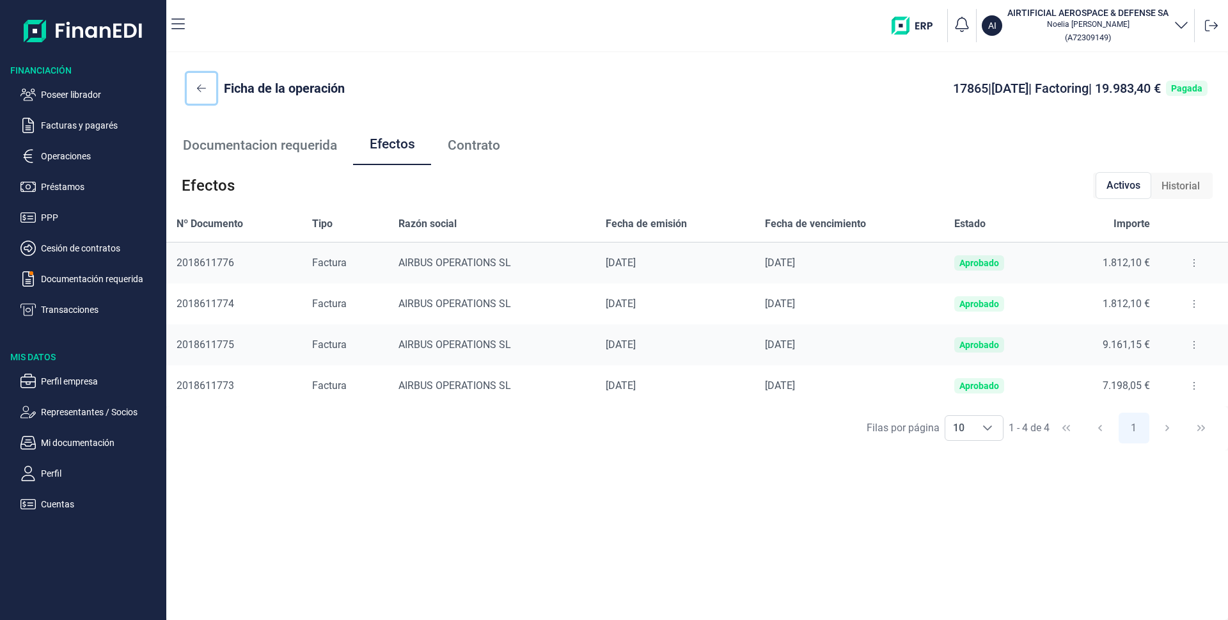
click at [199, 89] on icon at bounding box center [201, 88] width 9 height 10
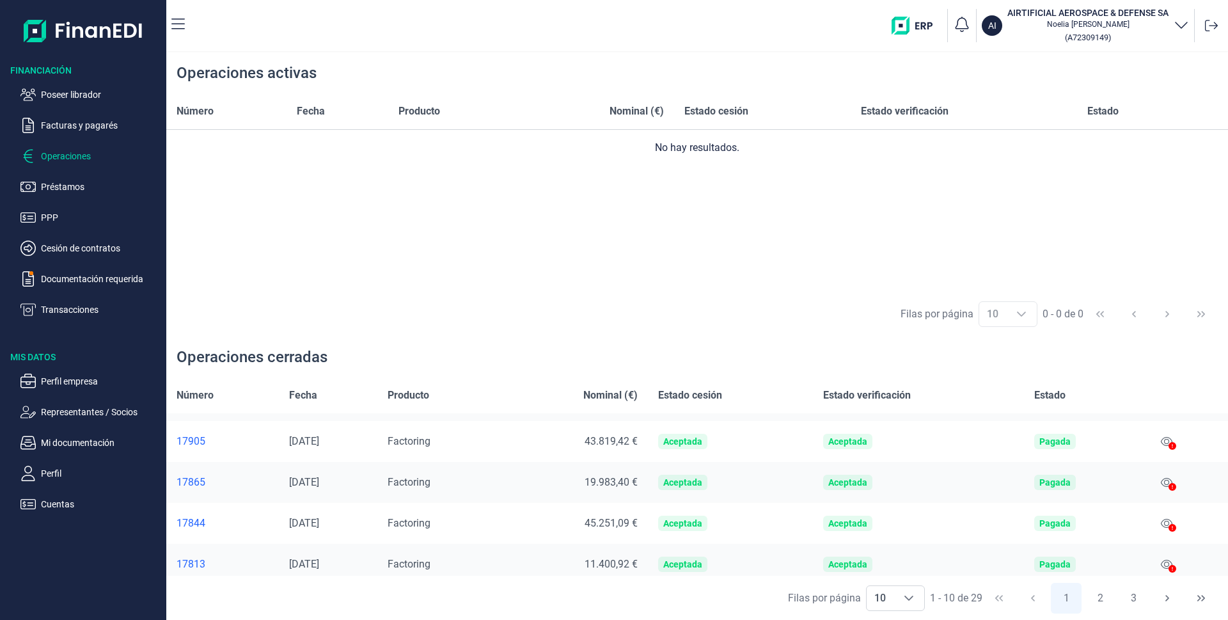
scroll to position [184, 0]
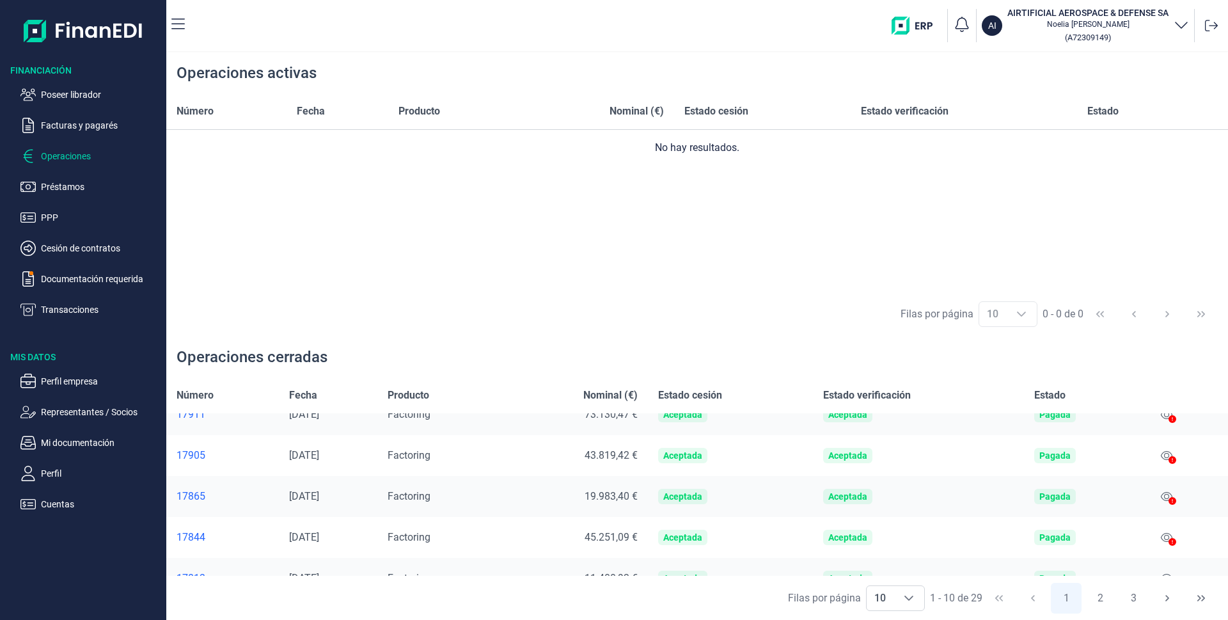
click at [187, 497] on div "17865" at bounding box center [223, 496] width 92 height 13
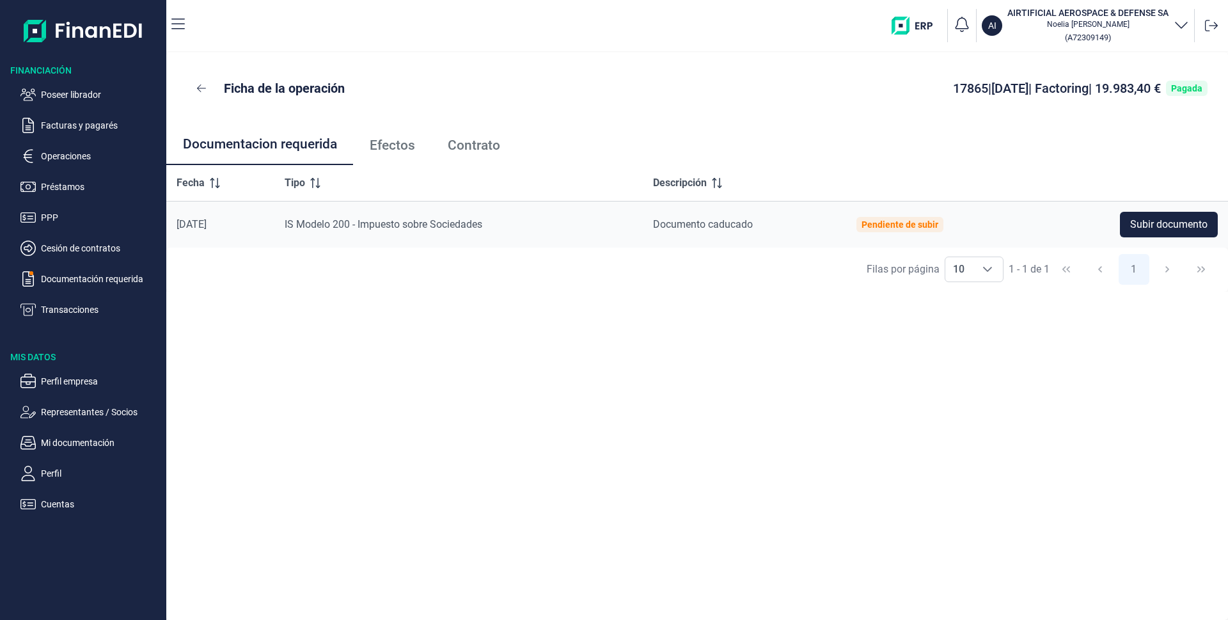
click at [402, 146] on span "Efectos" at bounding box center [392, 145] width 45 height 13
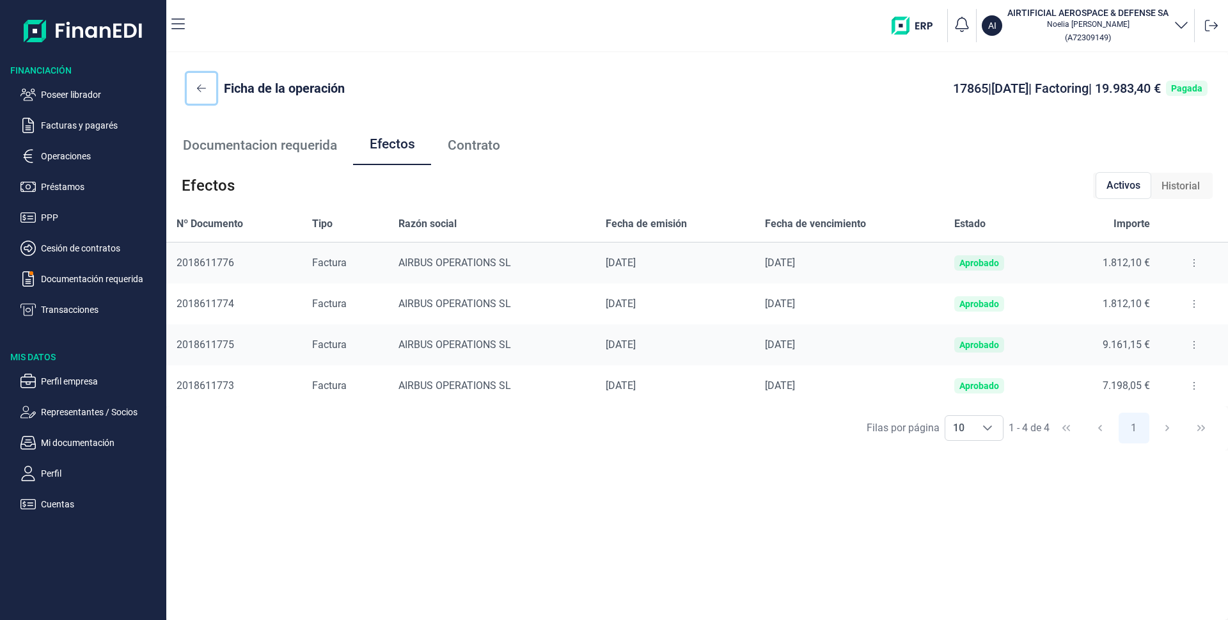
click at [205, 91] on button at bounding box center [201, 88] width 29 height 31
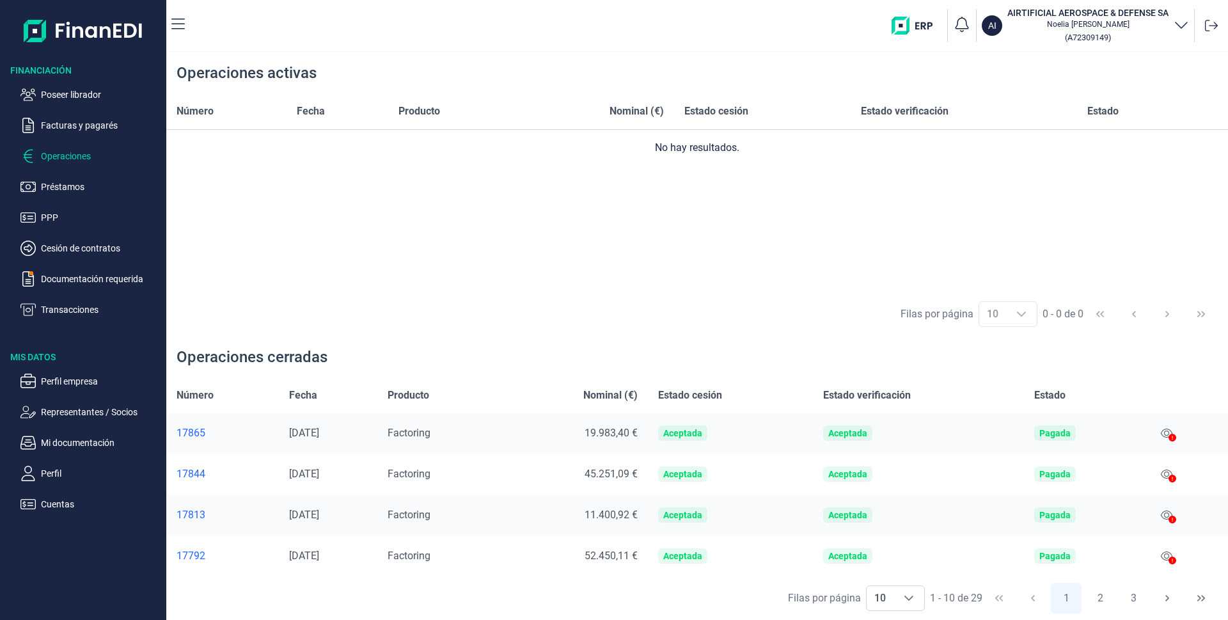
scroll to position [184, 0]
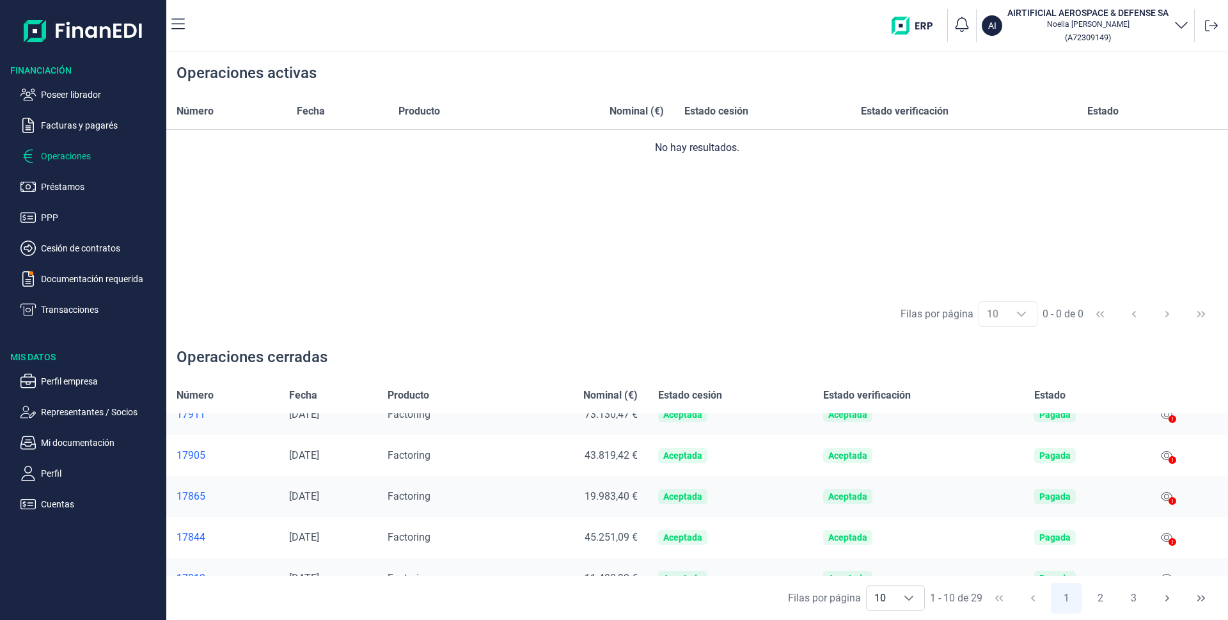
click at [193, 458] on div "17905" at bounding box center [223, 455] width 92 height 13
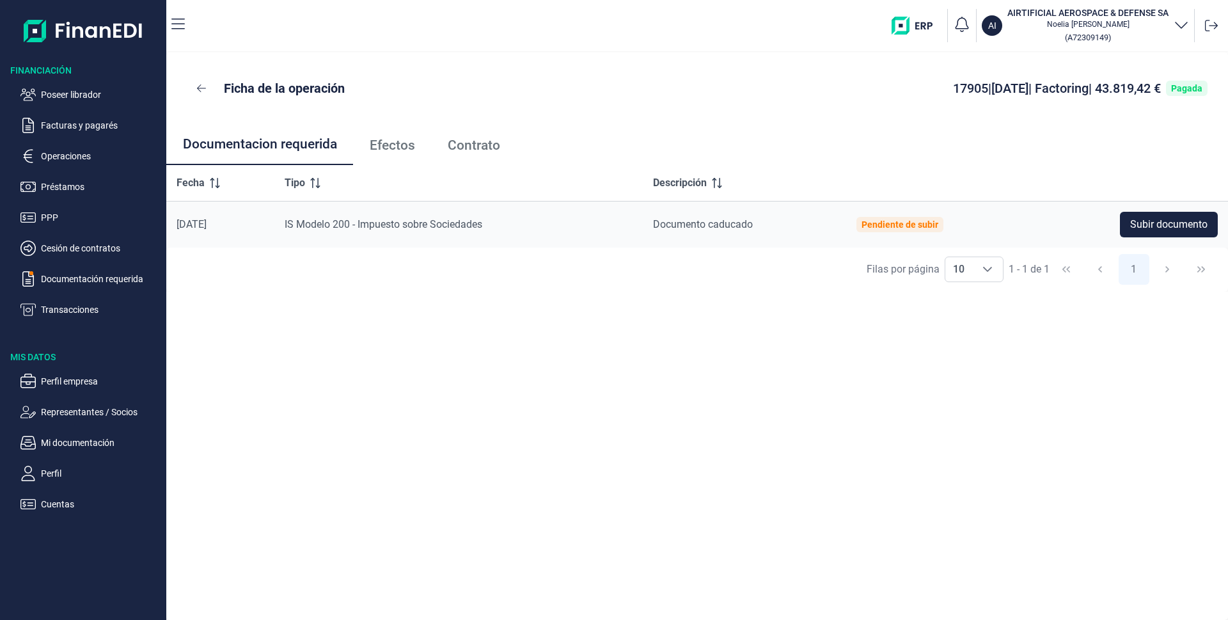
click at [388, 148] on span "Efectos" at bounding box center [392, 145] width 45 height 13
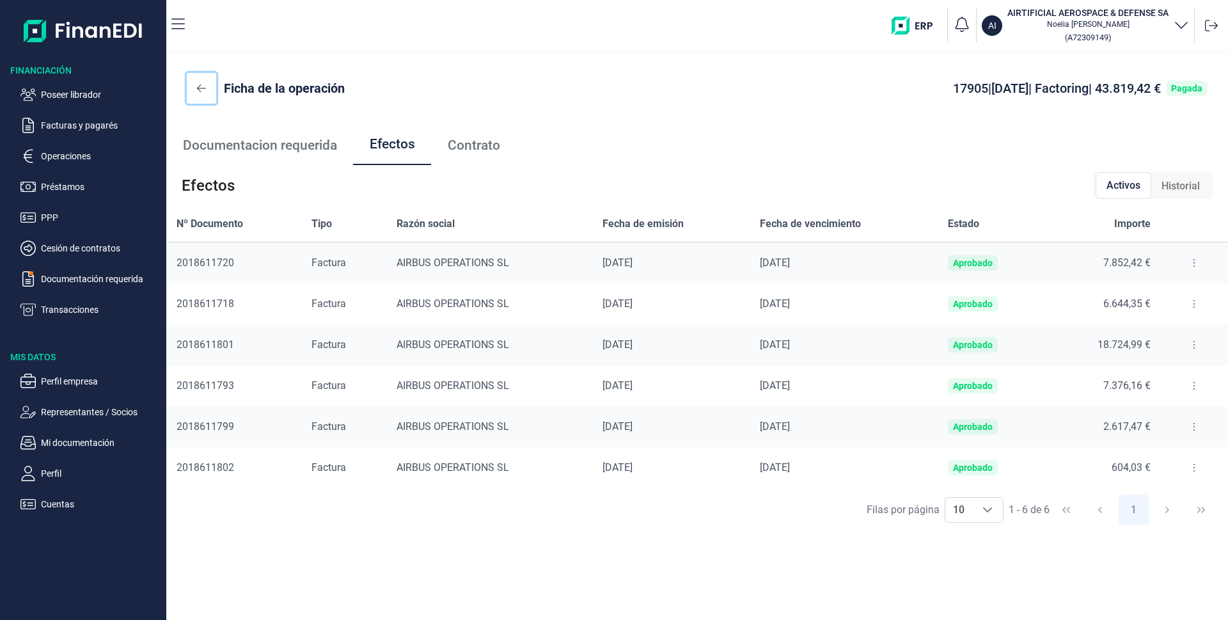
click at [202, 89] on icon at bounding box center [201, 88] width 9 height 10
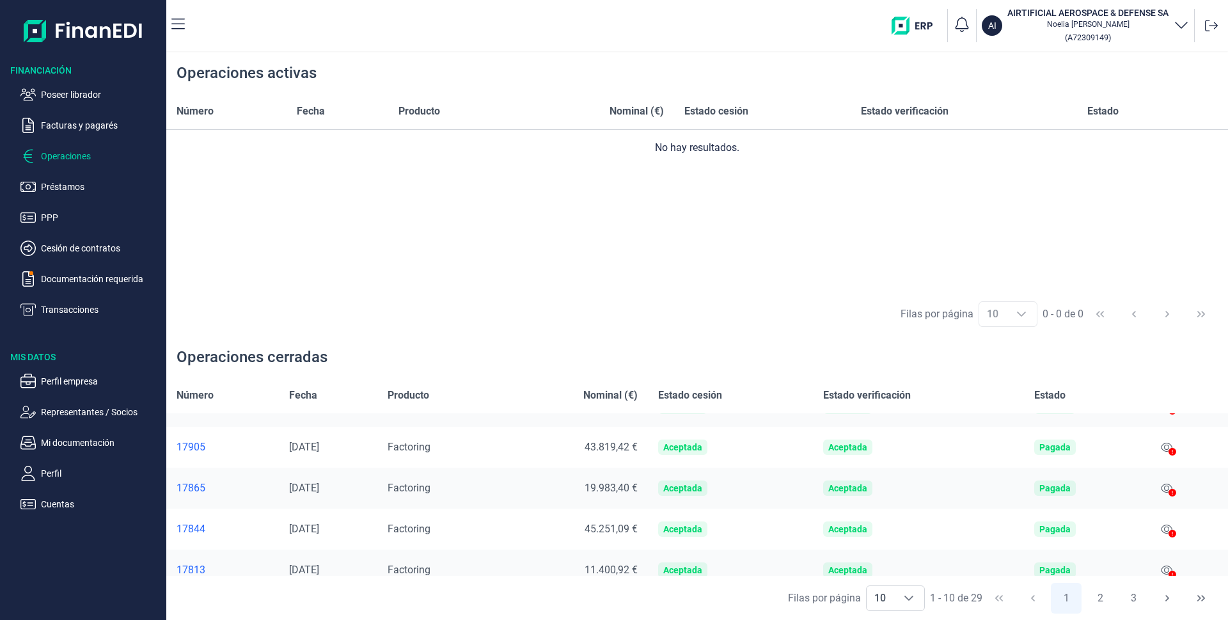
scroll to position [247, 0]
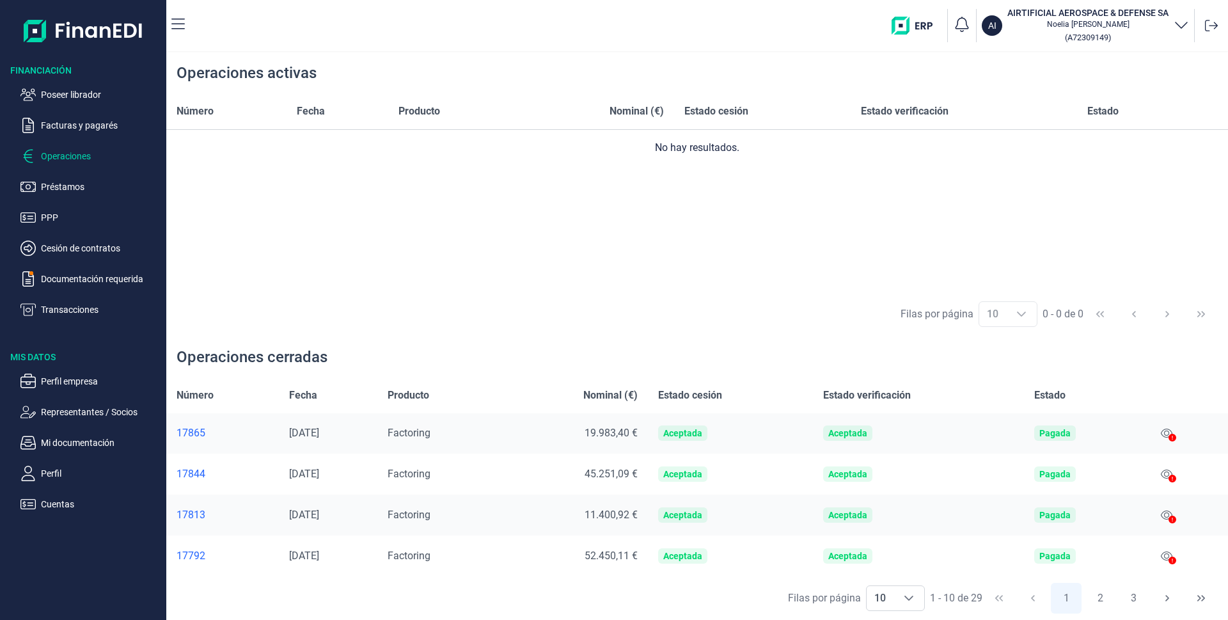
click at [191, 555] on div "17792" at bounding box center [223, 555] width 92 height 13
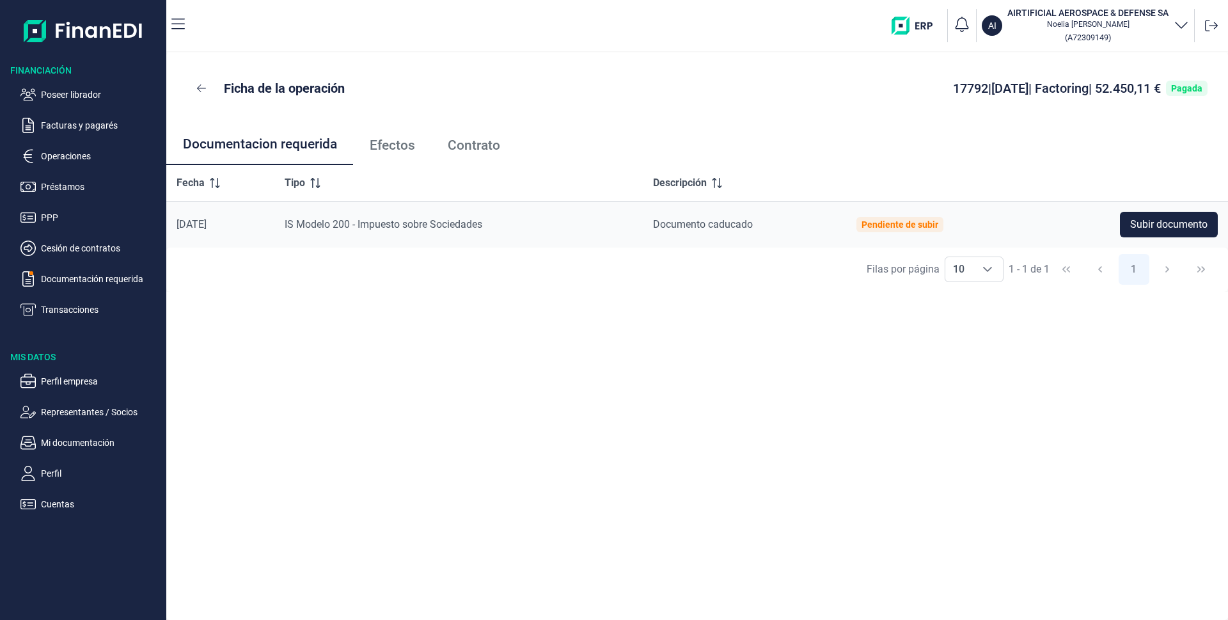
click at [376, 143] on span "Efectos" at bounding box center [392, 145] width 45 height 13
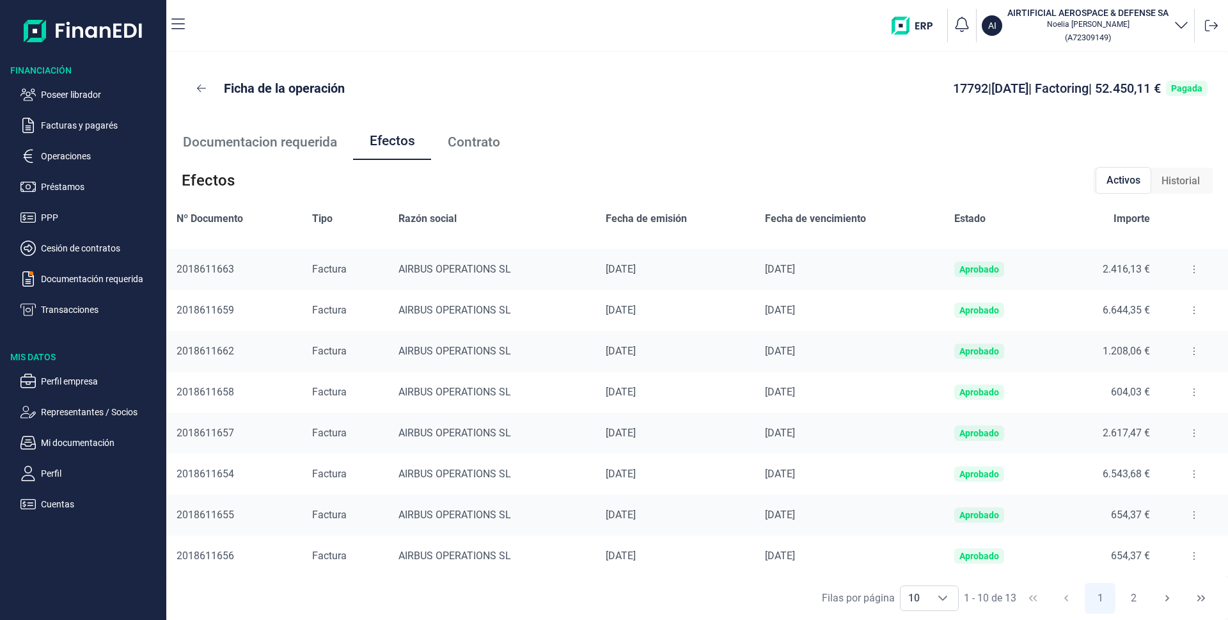
scroll to position [75, 0]
click at [938, 593] on icon "Choose" at bounding box center [943, 598] width 10 height 10
click at [916, 568] on li "20" at bounding box center [923, 564] width 59 height 31
type input "20"
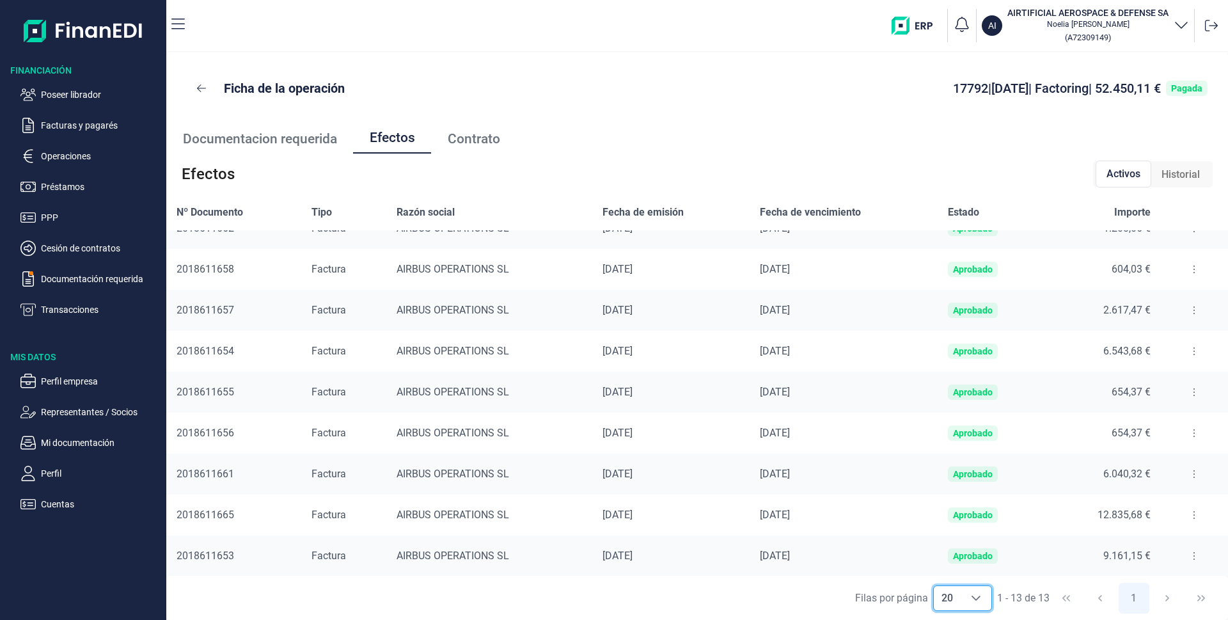
scroll to position [192, 0]
click at [198, 81] on button at bounding box center [201, 88] width 29 height 31
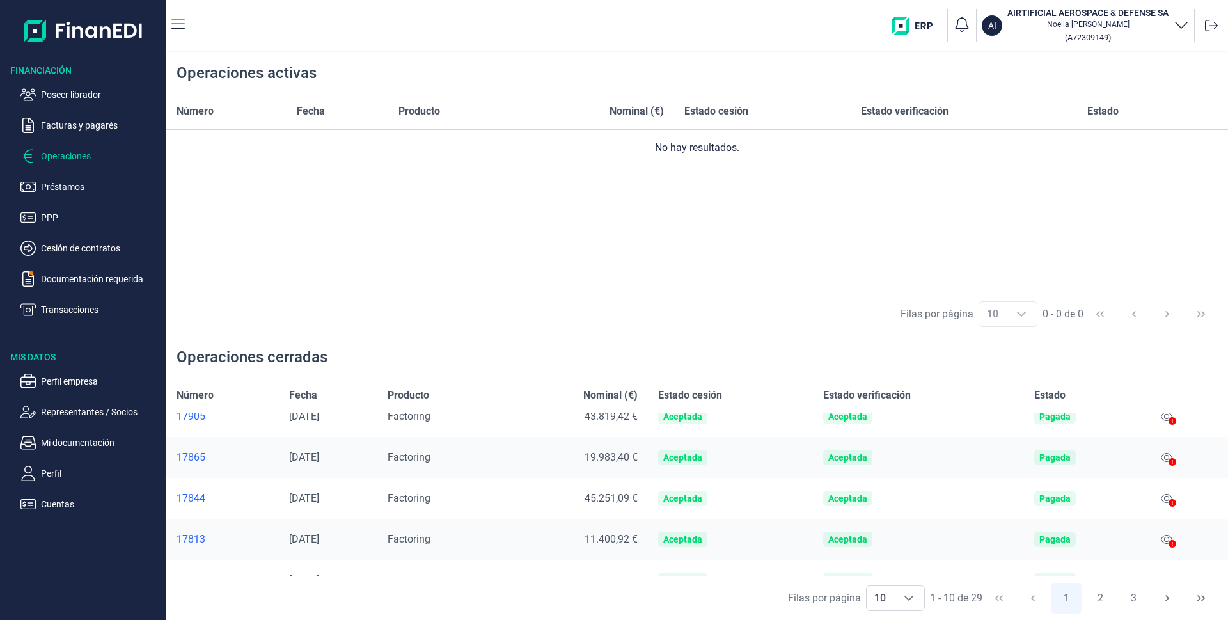
scroll to position [247, 0]
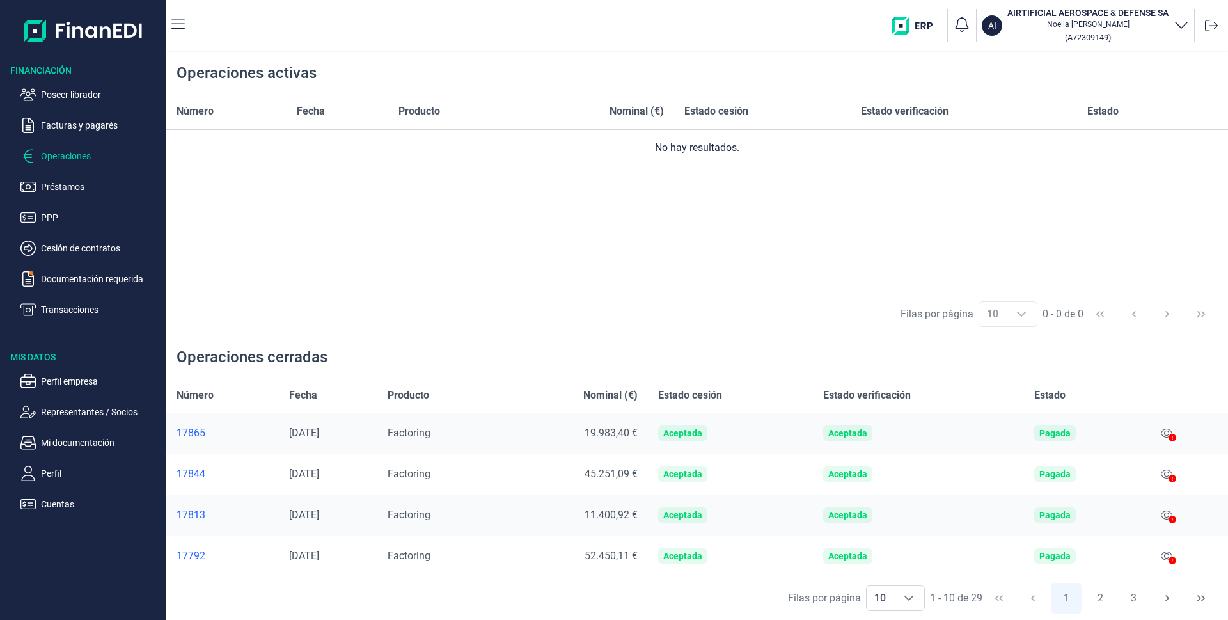
click at [190, 514] on div "17813" at bounding box center [223, 515] width 92 height 13
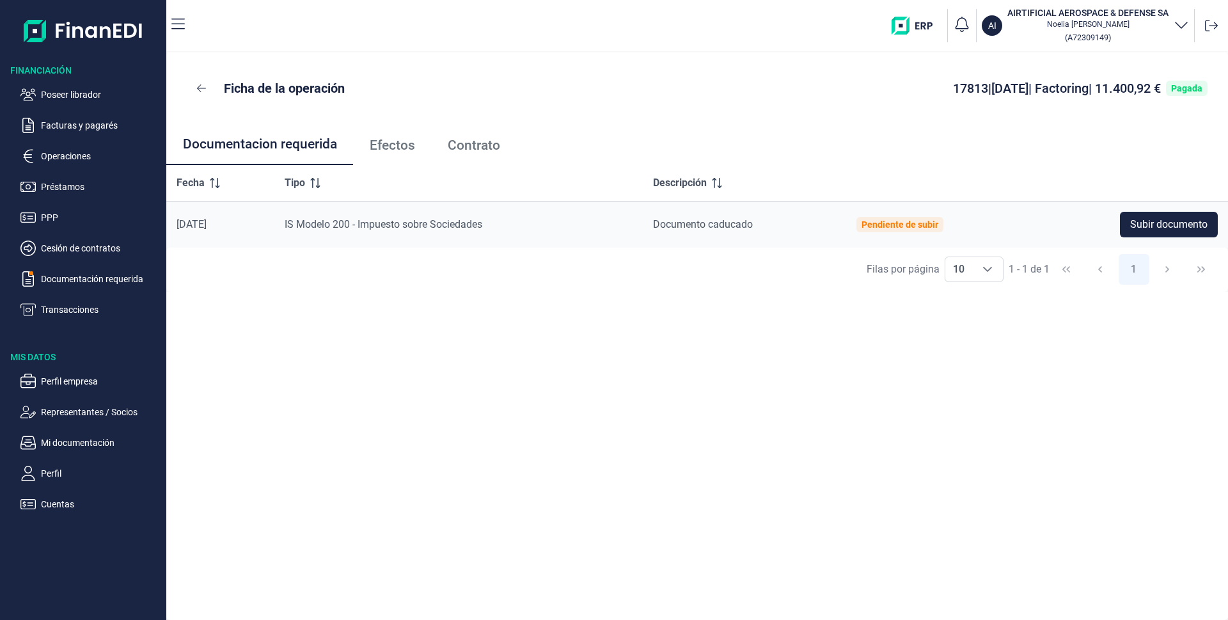
click at [406, 152] on span "Efectos" at bounding box center [392, 145] width 45 height 13
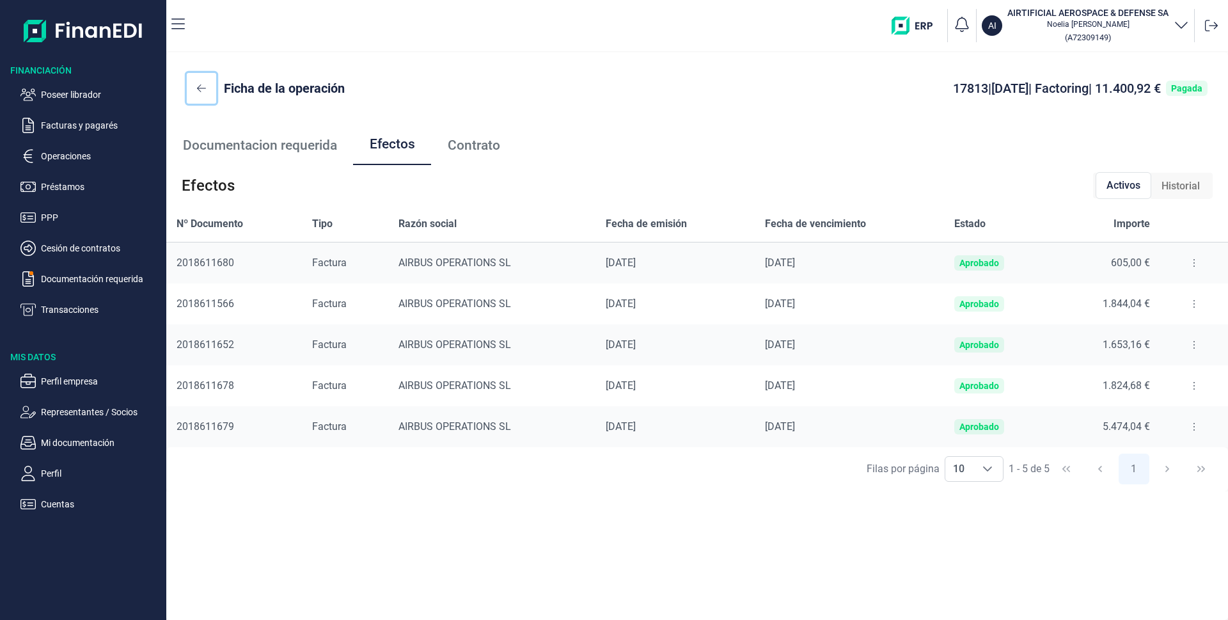
click at [205, 89] on icon at bounding box center [201, 88] width 9 height 10
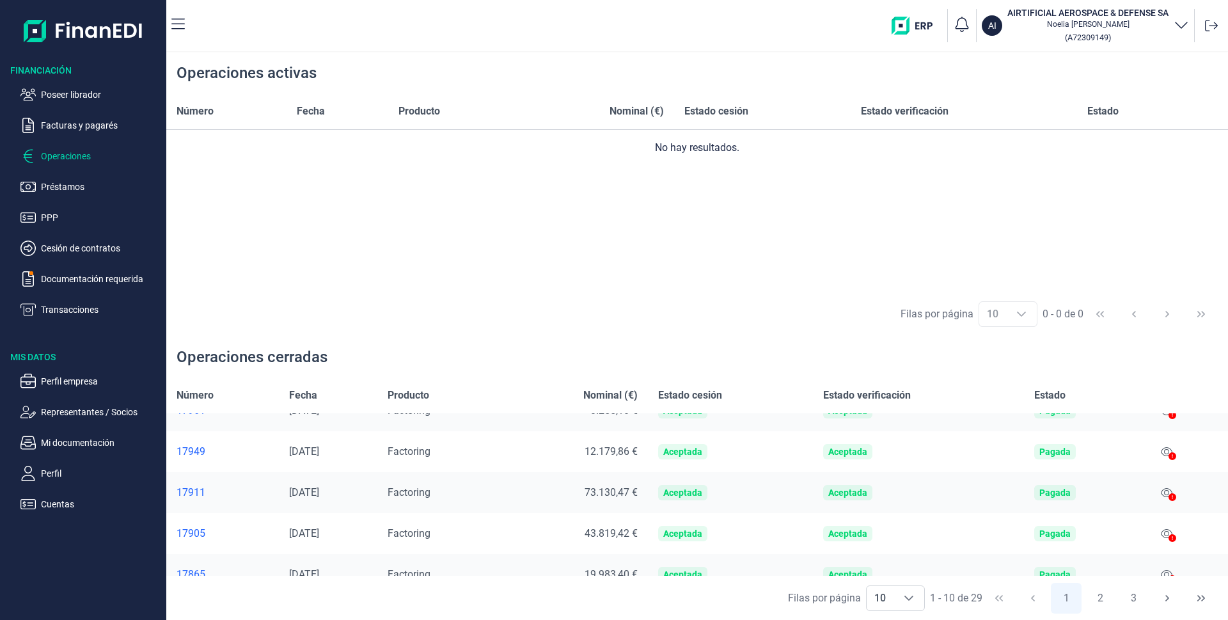
scroll to position [247, 0]
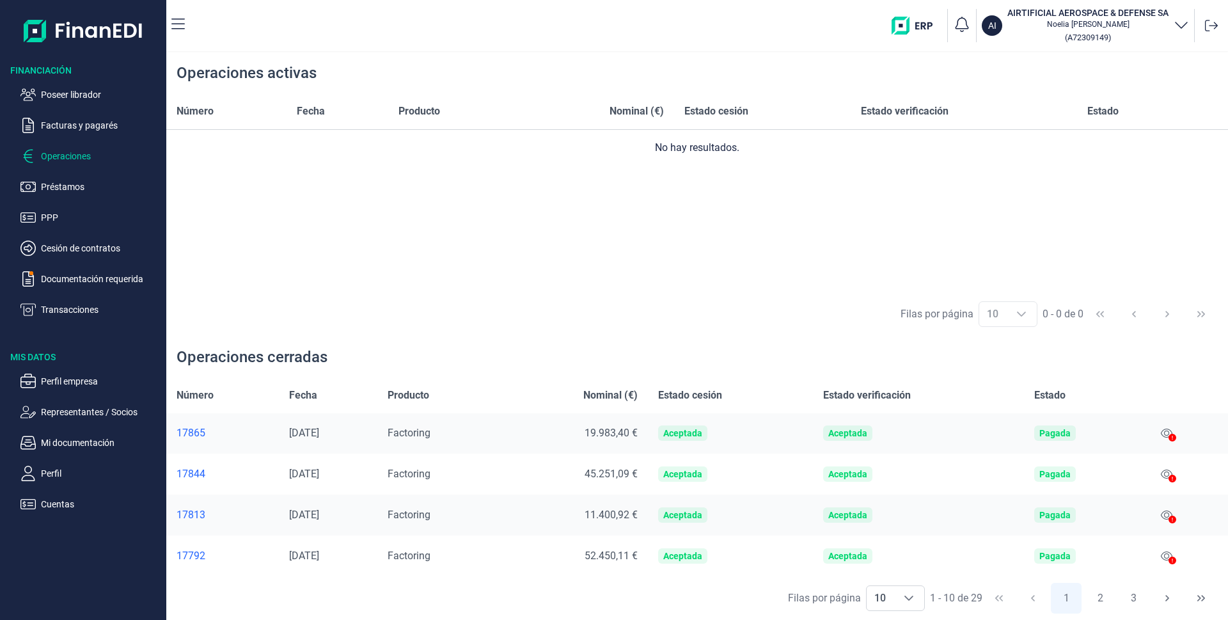
click at [195, 473] on div "17844" at bounding box center [223, 474] width 92 height 13
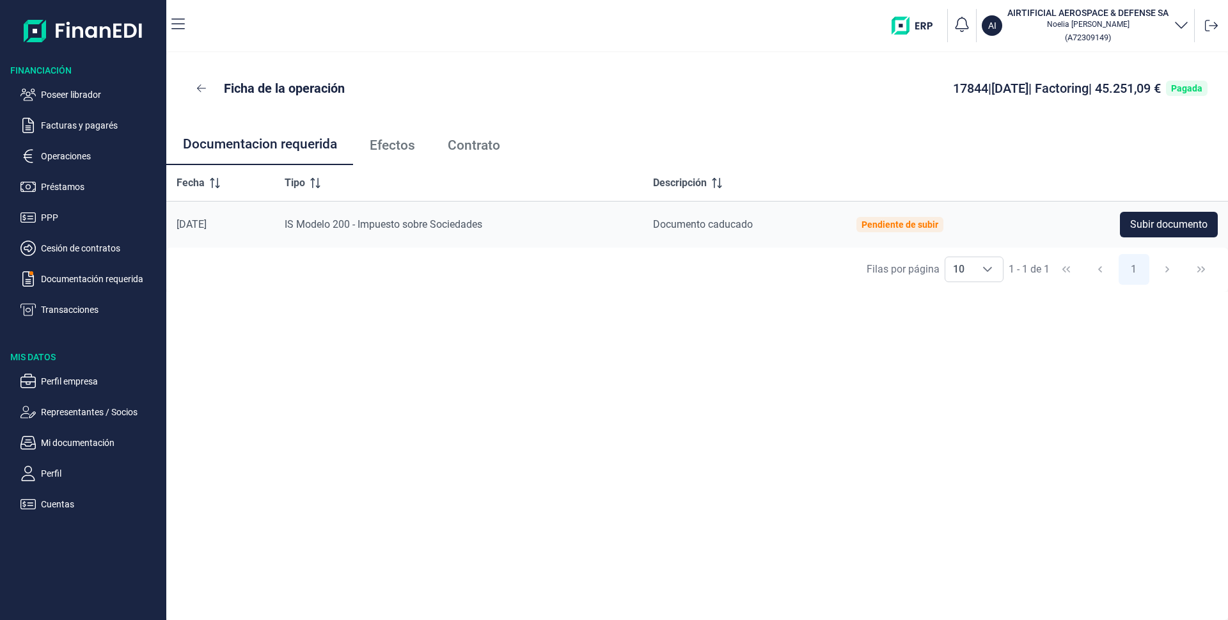
click at [409, 150] on span "Efectos" at bounding box center [392, 145] width 45 height 13
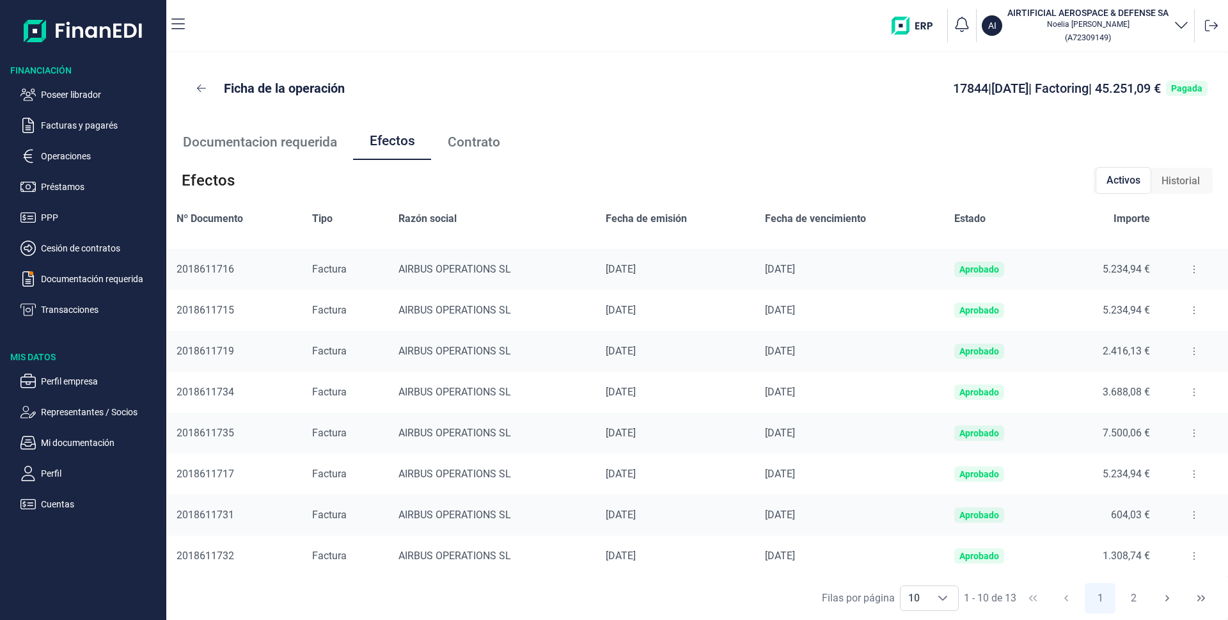
scroll to position [75, 0]
click at [939, 594] on icon "Choose" at bounding box center [943, 598] width 10 height 10
click at [909, 569] on span "20" at bounding box center [908, 564] width 12 height 12
type input "20"
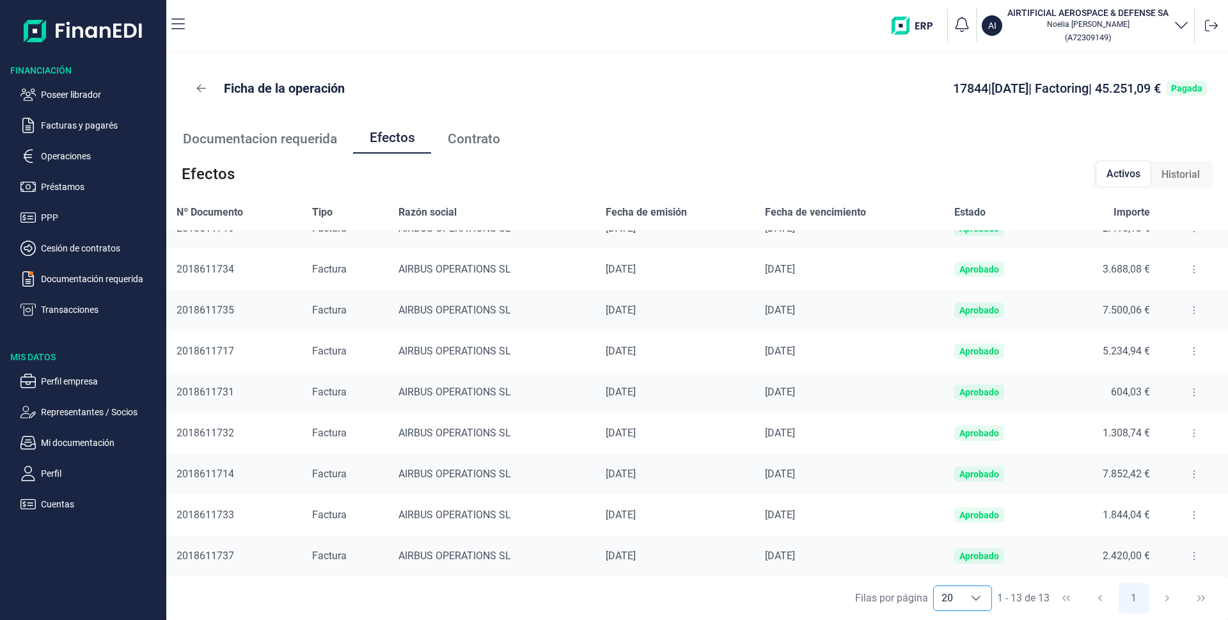
scroll to position [0, 0]
